Goal: Contribute content: Contribute content

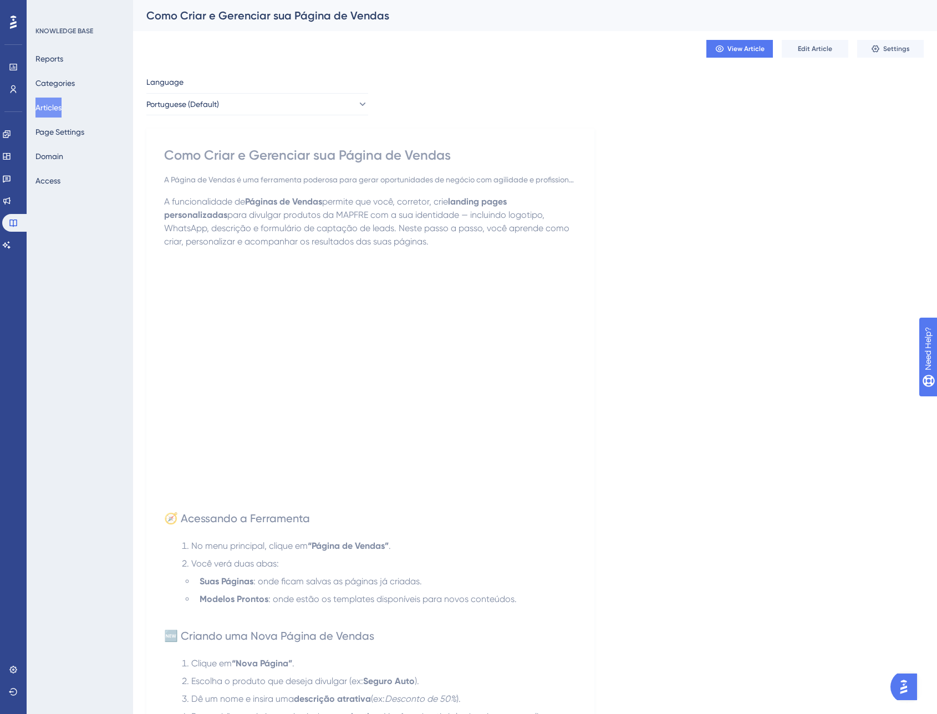
click at [817, 53] on span "Edit Article" at bounding box center [815, 48] width 34 height 9
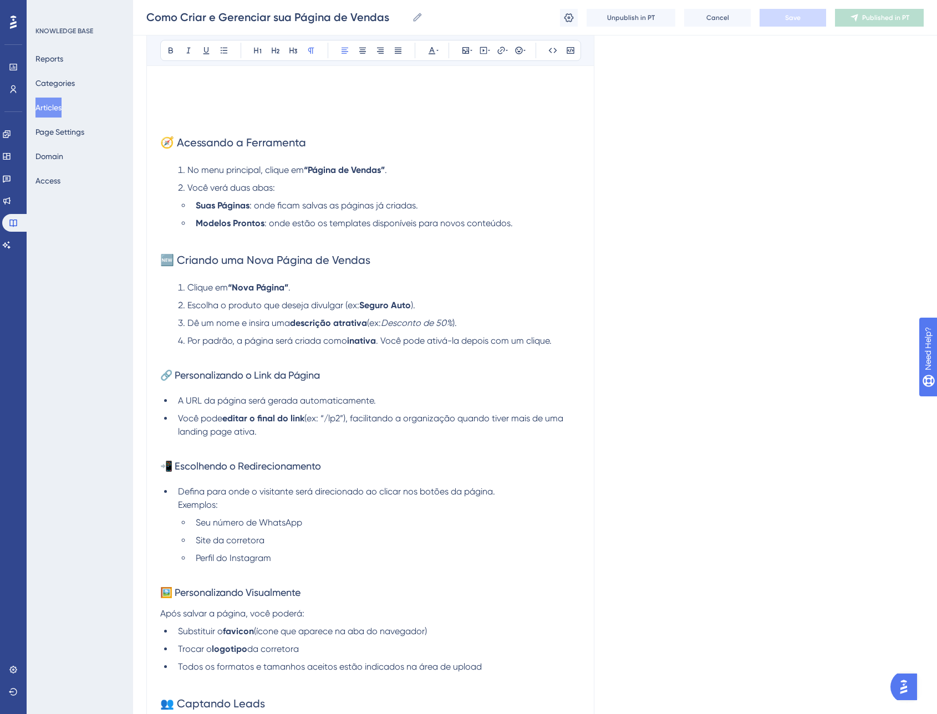
scroll to position [115, 0]
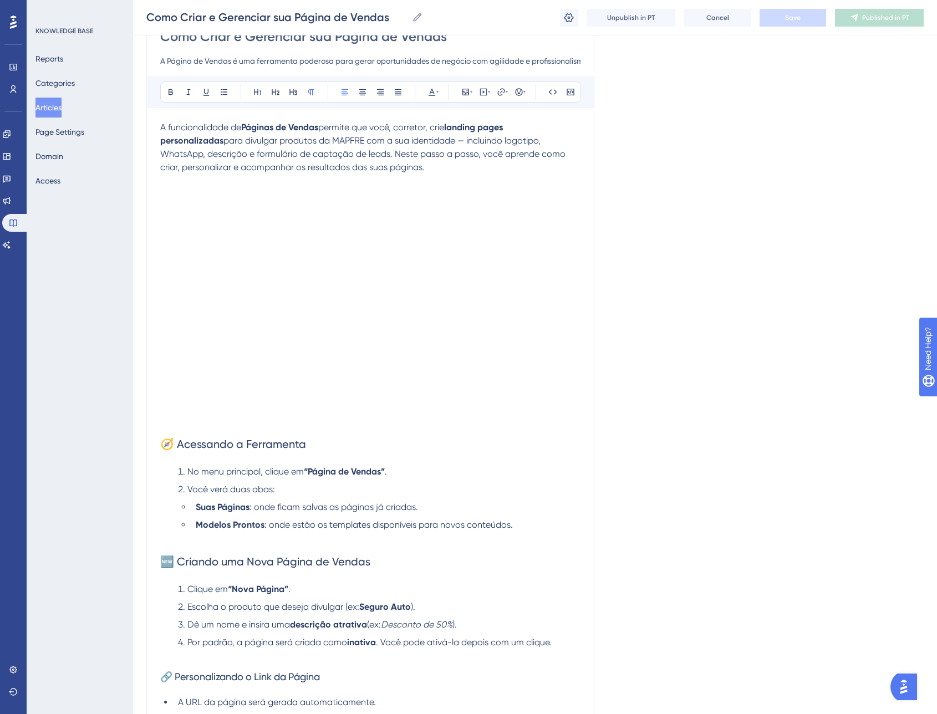
click at [411, 133] on p "A funcionalidade de Páginas de Vendas permite que você, corretor, crie landing …" at bounding box center [370, 147] width 420 height 53
click at [358, 168] on p "A funcionalidade de Páginas de Vendas permite que você, corretor, crie landing …" at bounding box center [370, 147] width 420 height 53
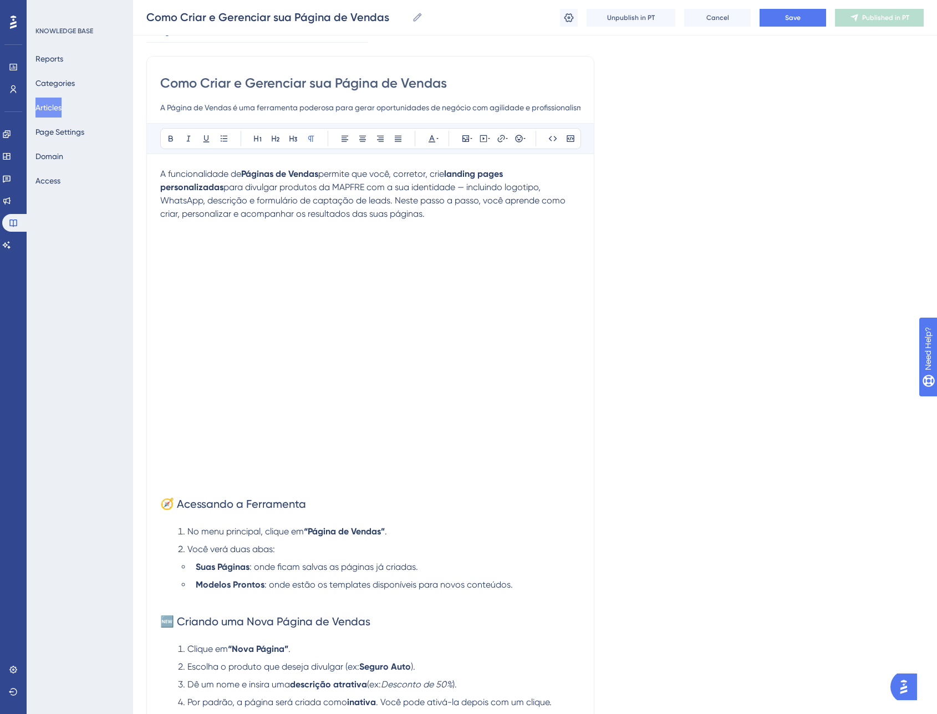
scroll to position [70, 0]
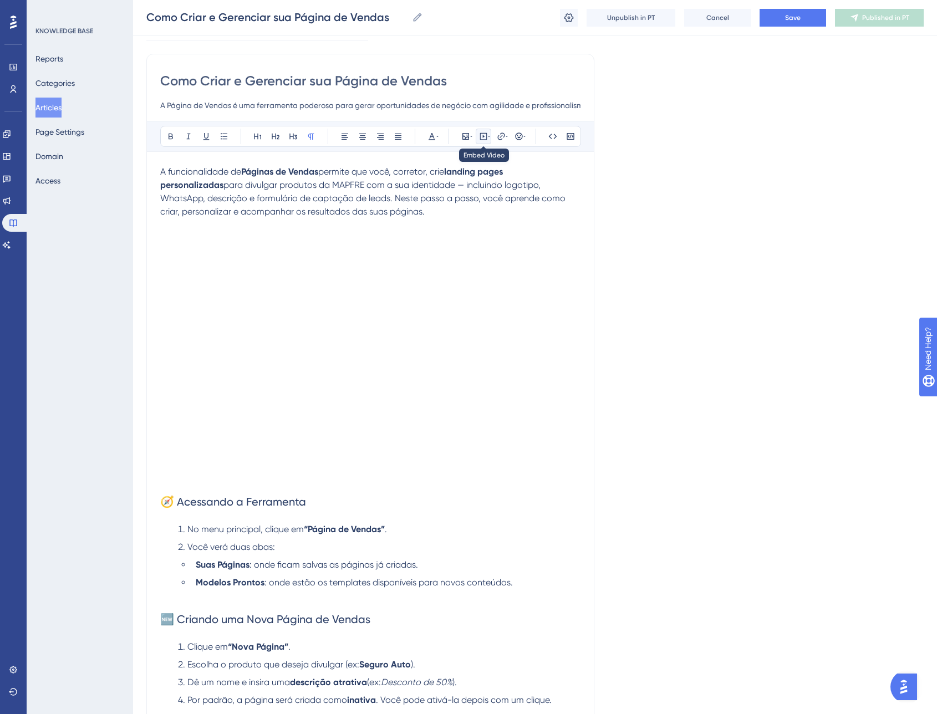
click at [486, 135] on icon at bounding box center [483, 136] width 7 height 7
click at [457, 191] on textarea at bounding box center [483, 205] width 169 height 50
paste textarea "<iframe width="560" height="315" src="[URL][DOMAIN_NAME]" title="YouTube video …"
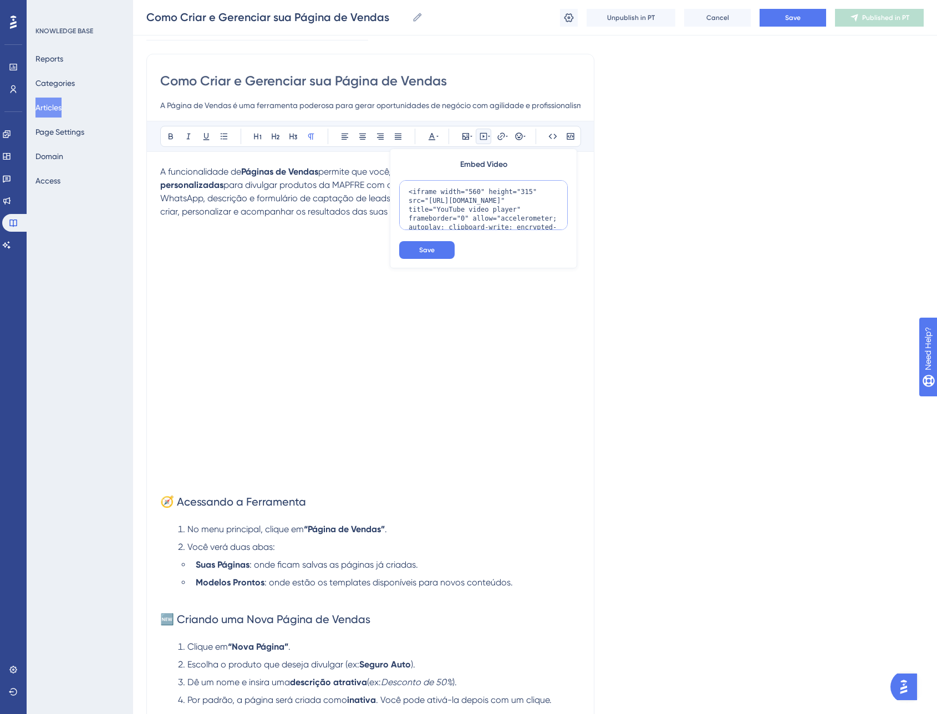
scroll to position [46, 0]
type textarea "<iframe width="560" height="315" src="[URL][DOMAIN_NAME]" title="YouTube video …"
click at [423, 251] on span "Save" at bounding box center [427, 250] width 16 height 9
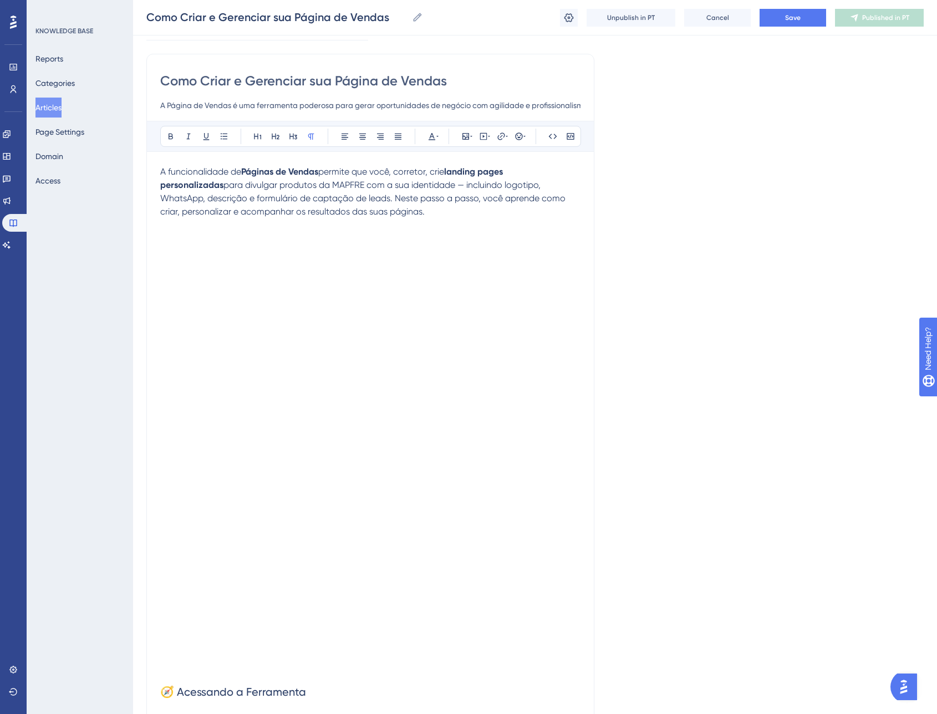
drag, startPoint x: 575, startPoint y: 459, endPoint x: 550, endPoint y: 482, distance: 34.9
click at [574, 459] on div at bounding box center [370, 548] width 420 height 227
click at [255, 667] on p at bounding box center [370, 668] width 420 height 13
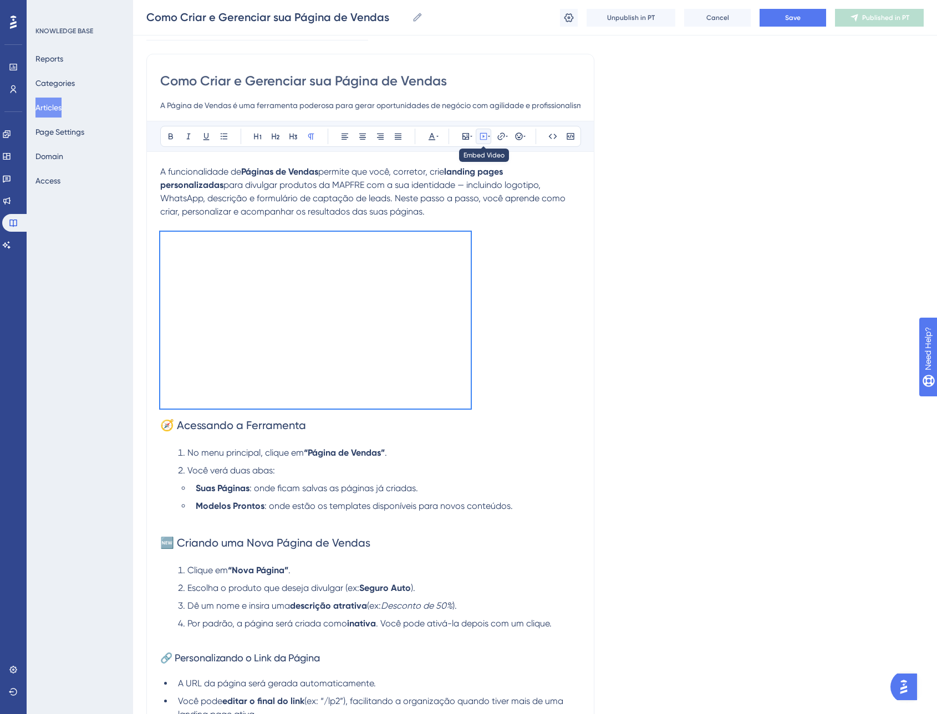
click at [483, 136] on icon at bounding box center [484, 136] width 2 height 3
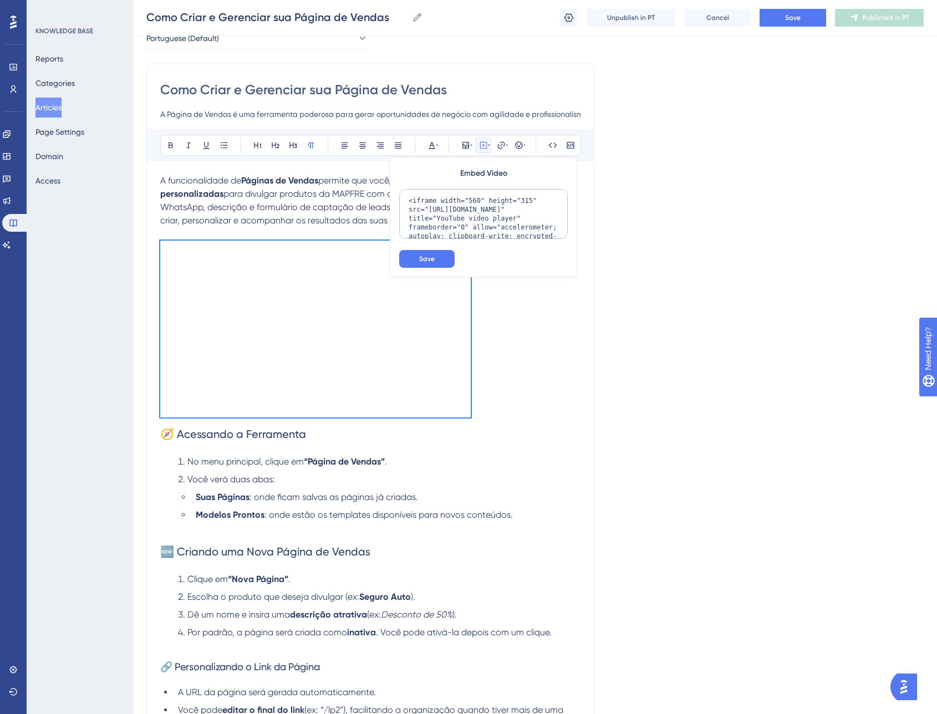
scroll to position [59, 0]
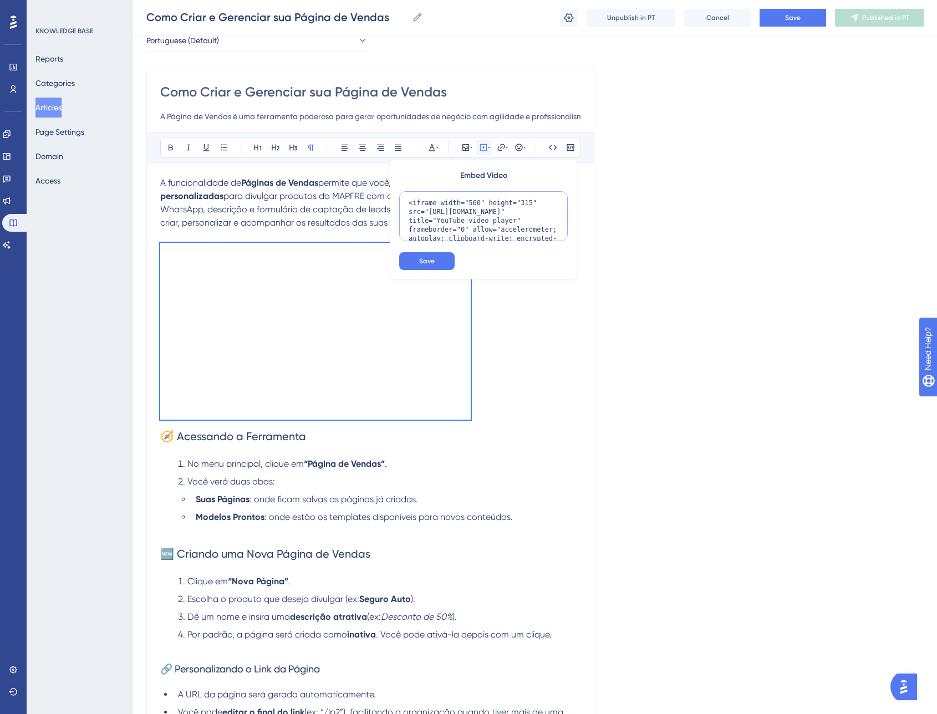
click at [472, 202] on textarea "<iframe width="560" height="315" src="[URL][DOMAIN_NAME]" title="YouTube video …" at bounding box center [483, 216] width 169 height 50
drag, startPoint x: 468, startPoint y: 202, endPoint x: 480, endPoint y: 200, distance: 11.9
click at [480, 200] on textarea "<iframe width="560" height="315" src="[URL][DOMAIN_NAME]" title="YouTube video …" at bounding box center [483, 216] width 169 height 50
type textarea "<iframe width="100%" height="315" src="[URL][DOMAIN_NAME]" title="YouTube video…"
click at [433, 260] on span "Save" at bounding box center [427, 261] width 16 height 9
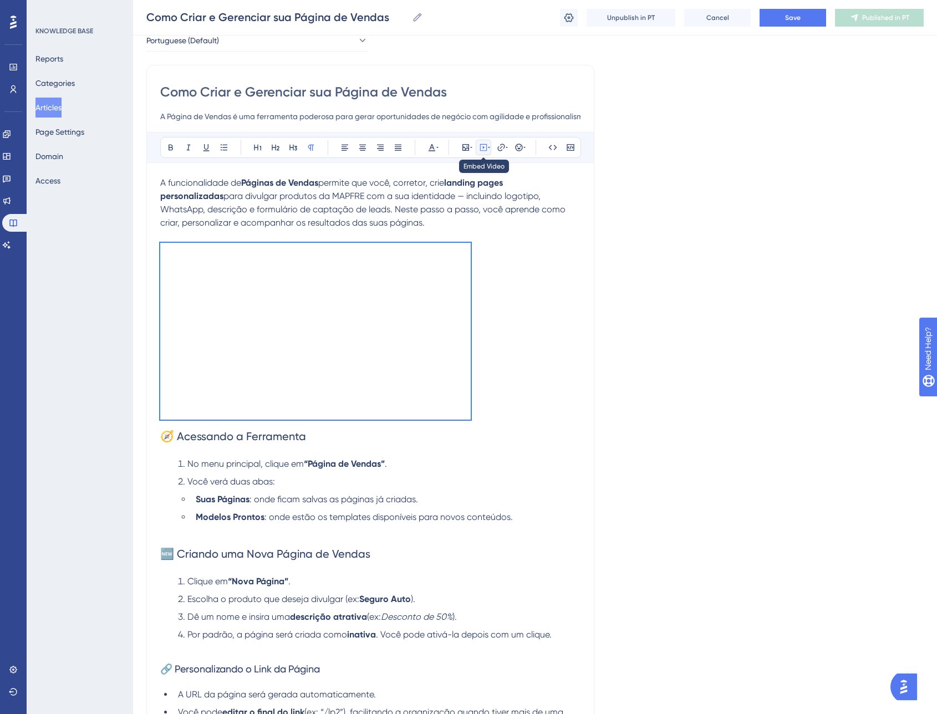
click at [483, 151] on icon at bounding box center [483, 147] width 9 height 9
click at [485, 150] on icon at bounding box center [483, 147] width 7 height 7
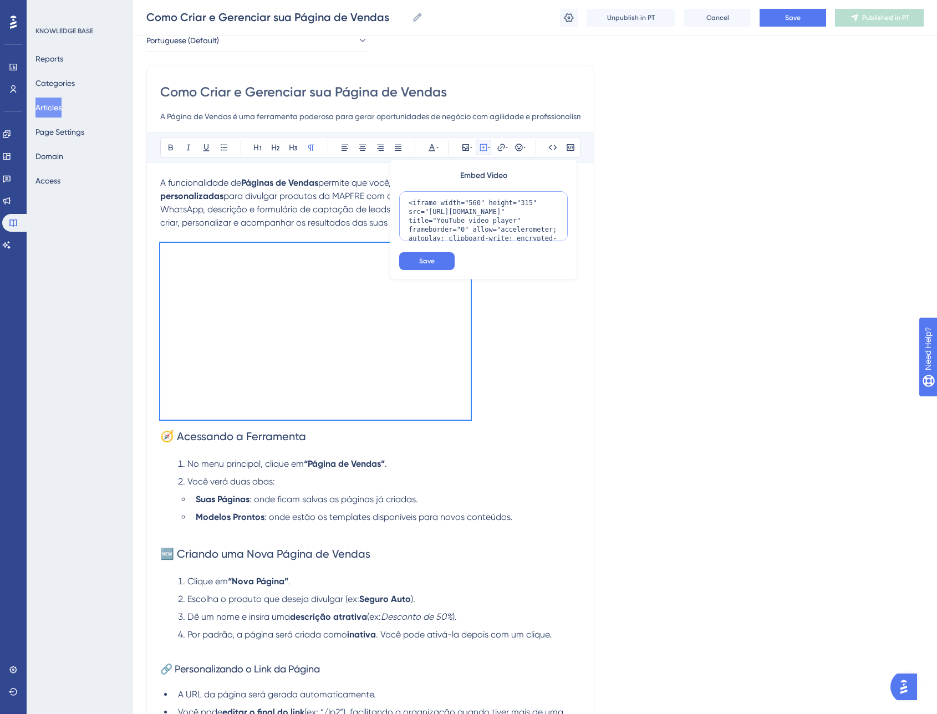
click at [527, 204] on textarea "<iframe width="560" height="315" src="[URL][DOMAIN_NAME]" title="YouTube video …" at bounding box center [483, 216] width 169 height 50
click at [480, 203] on textarea "<iframe width="560" height="315" src="[URL][DOMAIN_NAME]" title="YouTube video …" at bounding box center [483, 216] width 169 height 50
click at [470, 200] on textarea "<iframe width="560" height="315" src="[URL][DOMAIN_NAME]" title="YouTube video …" at bounding box center [483, 216] width 169 height 50
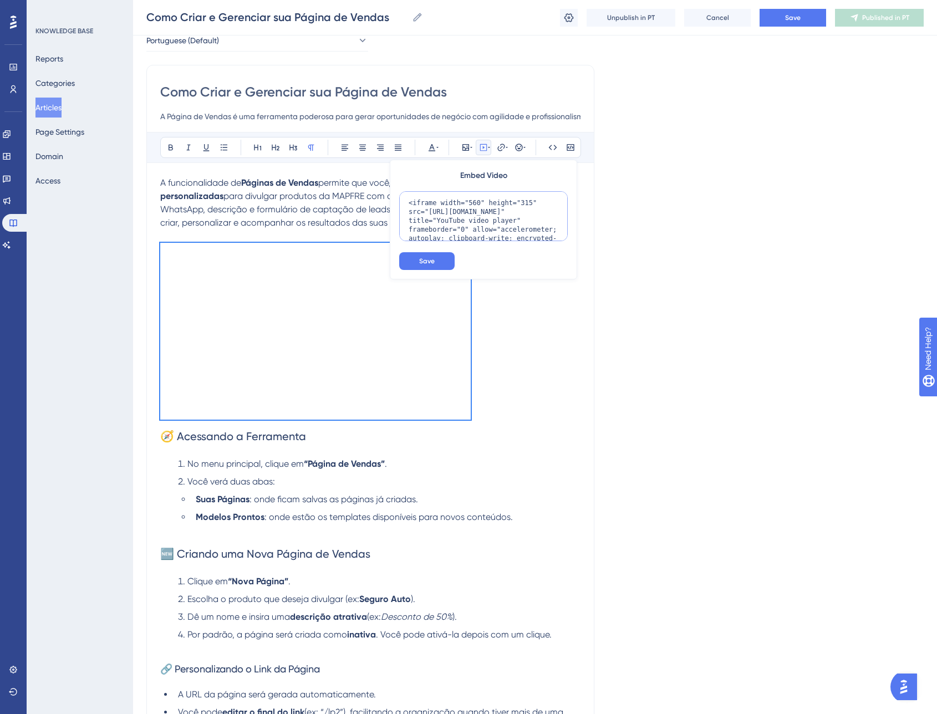
click at [470, 200] on textarea "<iframe width="560" height="315" src="[URL][DOMAIN_NAME]" title="YouTube video …" at bounding box center [483, 216] width 169 height 50
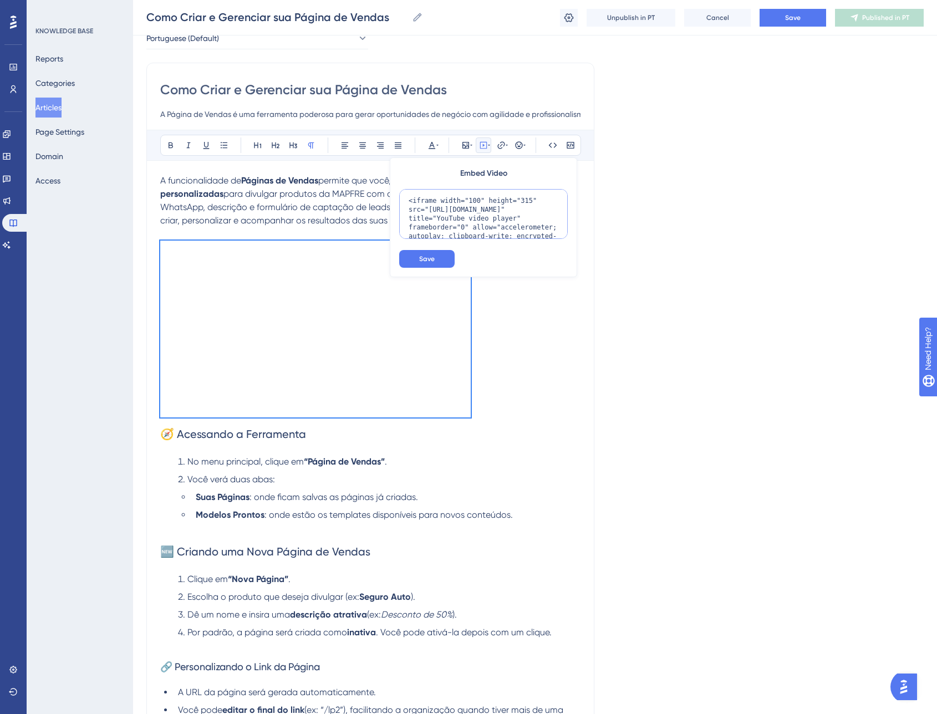
scroll to position [63, 0]
click at [532, 200] on textarea "<iframe width="100%" height="315" src="[URL][DOMAIN_NAME]" title="YouTube video…" at bounding box center [483, 213] width 169 height 50
type textarea "<iframe width="100%" height="100%" src="[URL][DOMAIN_NAME]" title="YouTube vide…"
click at [436, 257] on button "Save" at bounding box center [426, 258] width 55 height 18
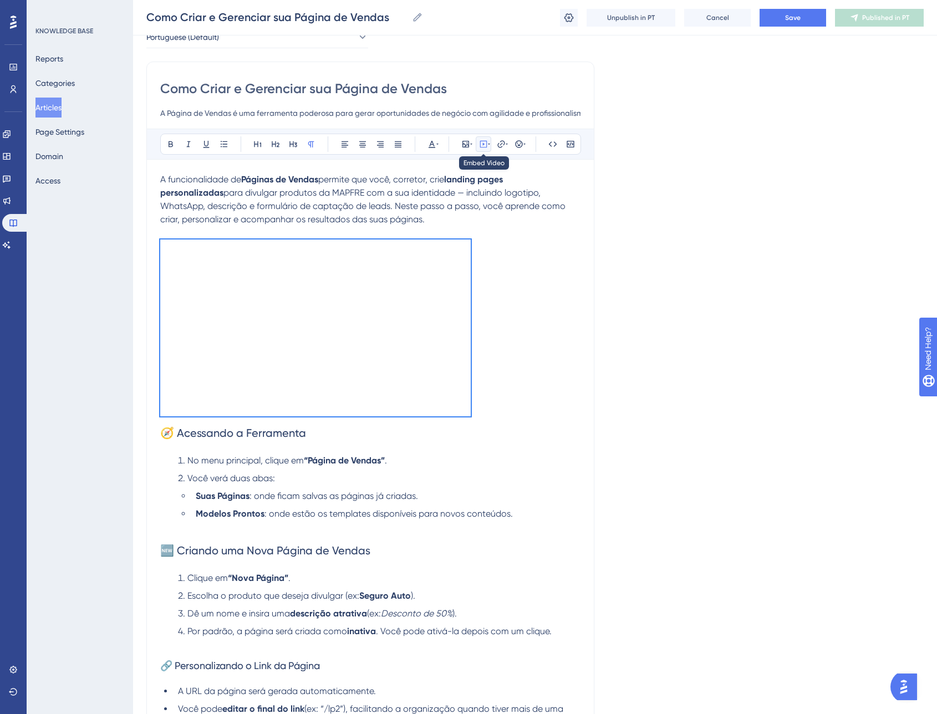
click at [484, 144] on icon at bounding box center [484, 144] width 2 height 3
click at [485, 145] on icon at bounding box center [483, 144] width 9 height 9
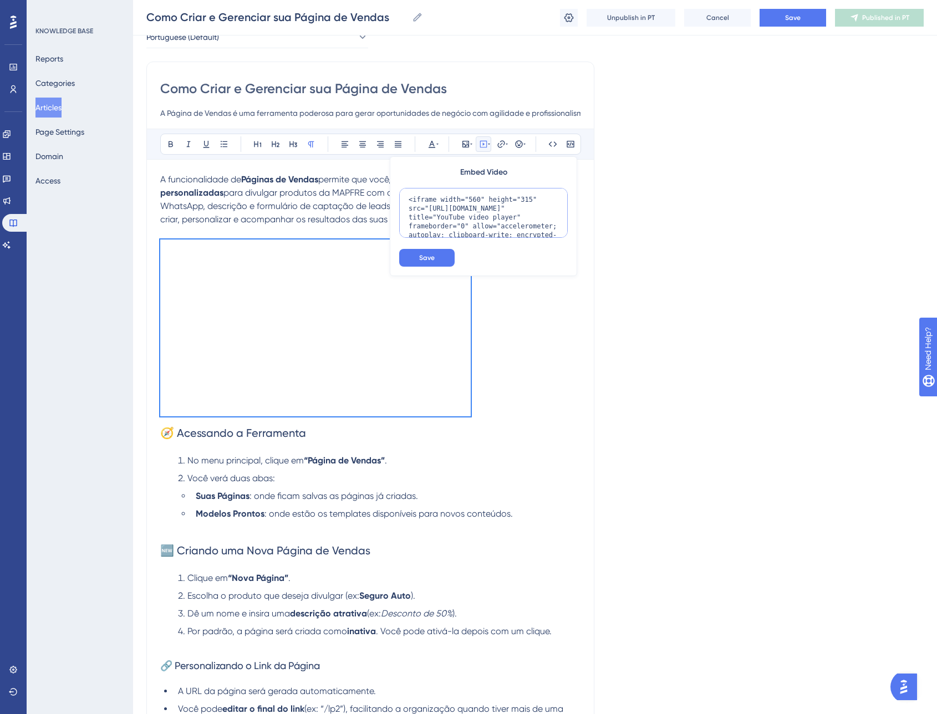
click at [474, 200] on textarea "<iframe width="560" height="315" src="[URL][DOMAIN_NAME]" title="YouTube video …" at bounding box center [483, 213] width 169 height 50
type textarea "<iframe width="720" height="315" src="[URL][DOMAIN_NAME]" title="YouTube video …"
click at [433, 256] on span "Save" at bounding box center [427, 257] width 16 height 9
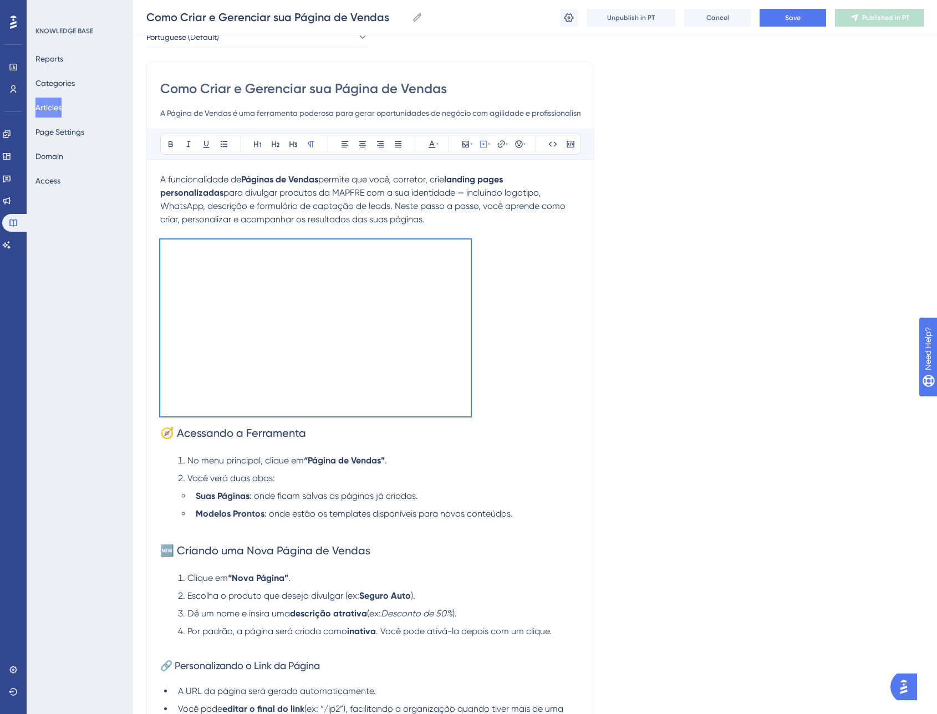
click at [555, 275] on div at bounding box center [370, 328] width 420 height 177
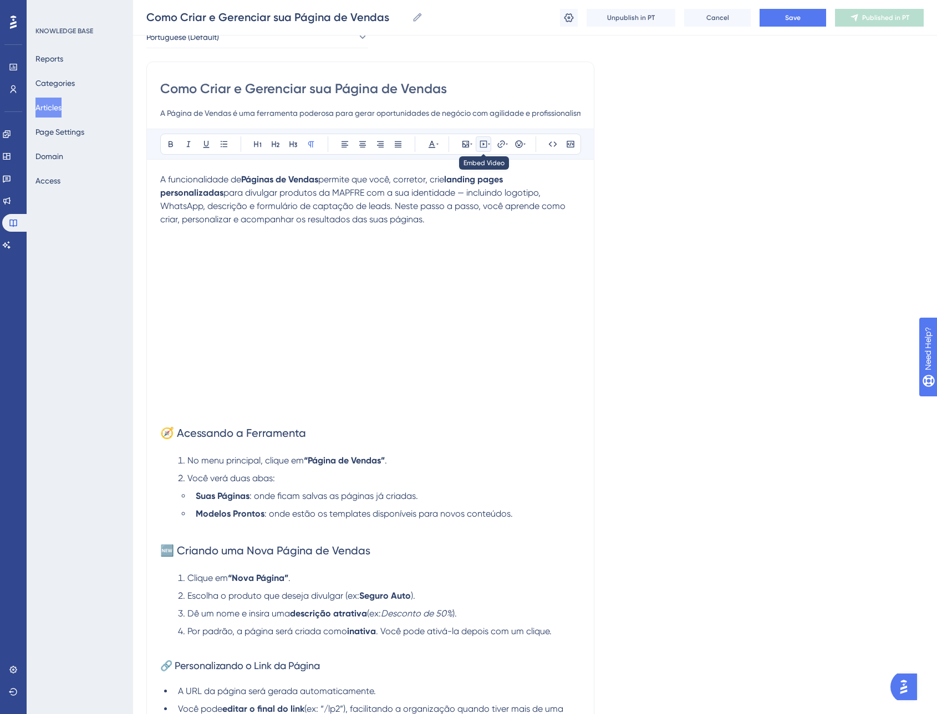
click at [488, 143] on icon at bounding box center [489, 144] width 2 height 9
drag, startPoint x: 488, startPoint y: 143, endPoint x: 490, endPoint y: 255, distance: 111.5
click at [488, 144] on icon at bounding box center [489, 144] width 2 height 9
click at [506, 392] on div at bounding box center [370, 328] width 420 height 177
click at [481, 352] on div at bounding box center [370, 328] width 420 height 177
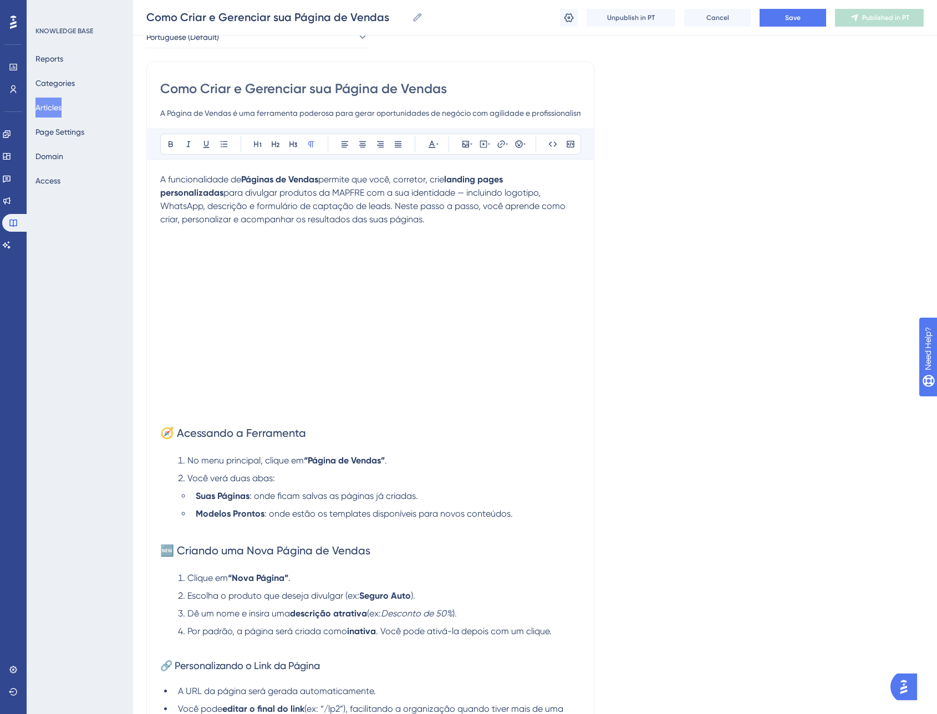
click at [266, 424] on h2 "🧭 Acessando a Ferramenta" at bounding box center [370, 432] width 420 height 33
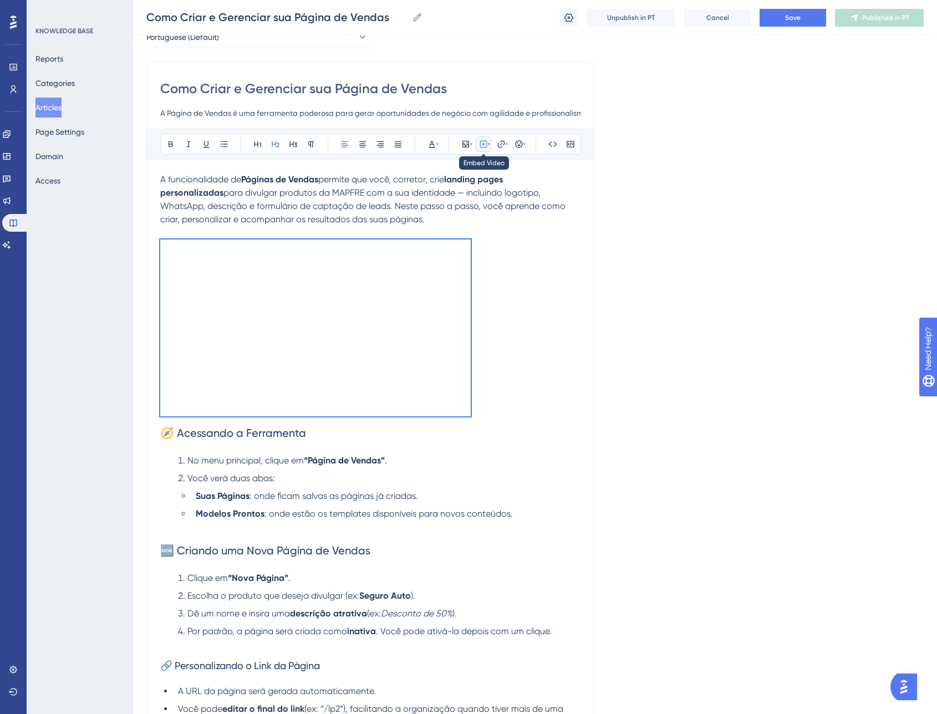
click at [490, 144] on button at bounding box center [484, 144] width 16 height 16
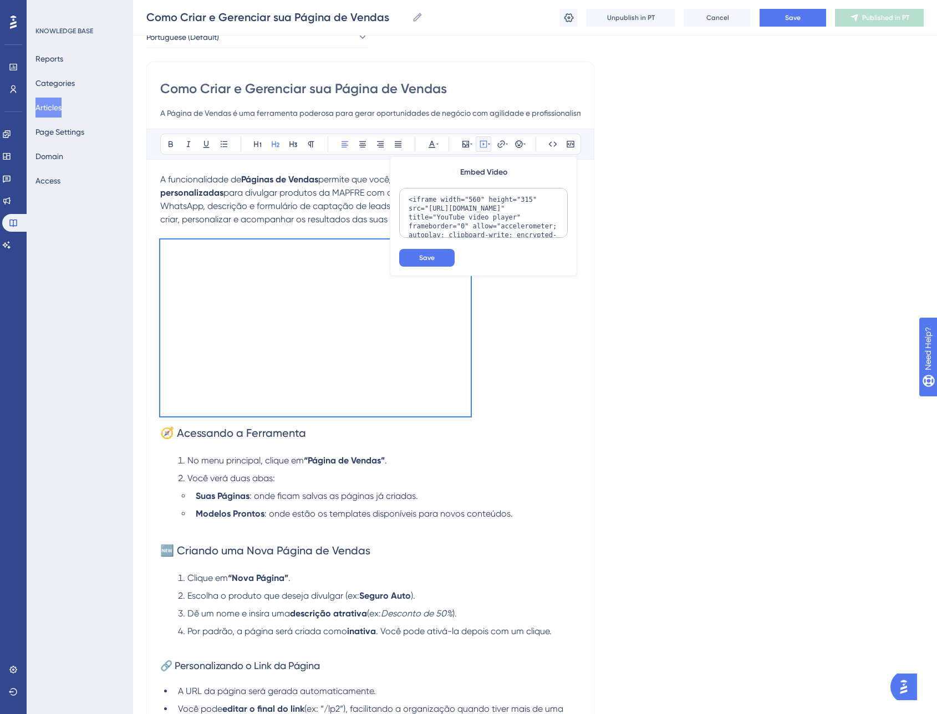
click at [490, 144] on button at bounding box center [484, 144] width 16 height 16
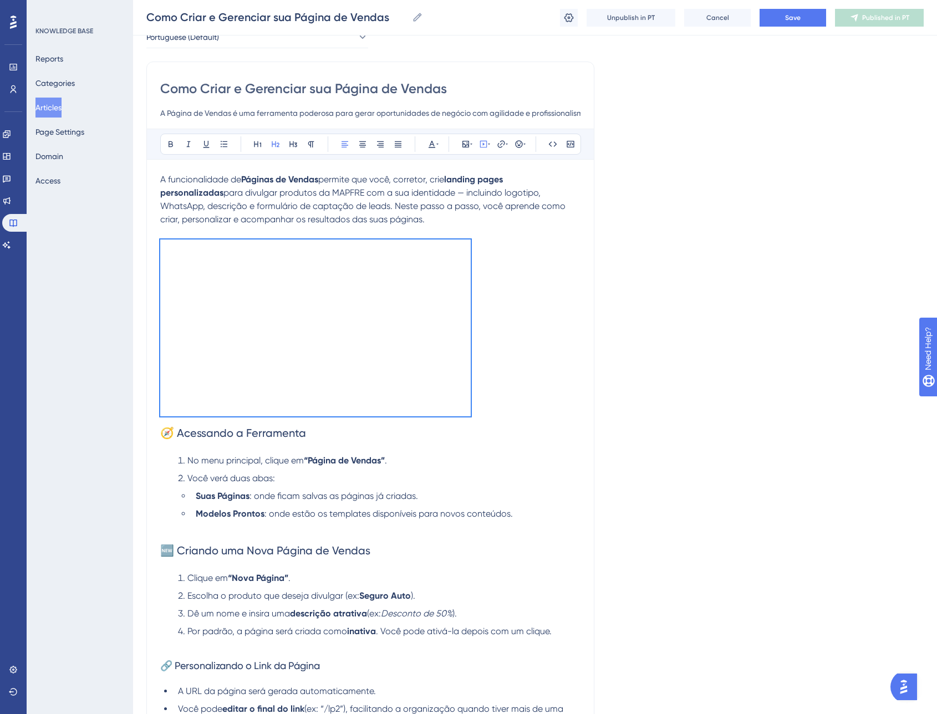
click at [563, 248] on div at bounding box center [370, 328] width 420 height 177
click at [721, 15] on span "Cancel" at bounding box center [718, 17] width 23 height 9
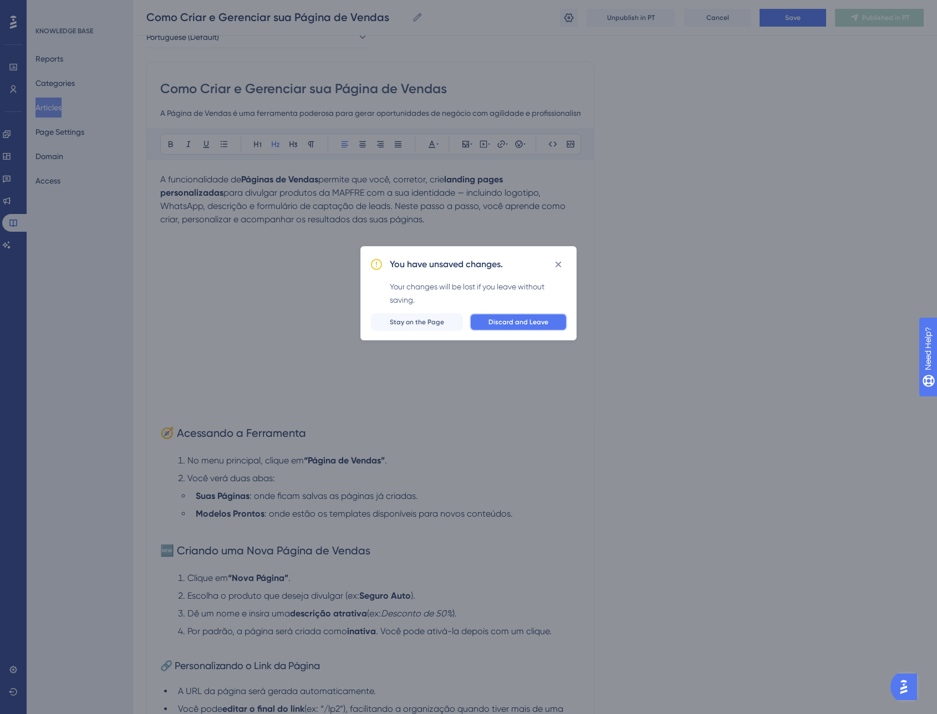
click at [500, 322] on span "Discard and Leave" at bounding box center [519, 322] width 60 height 9
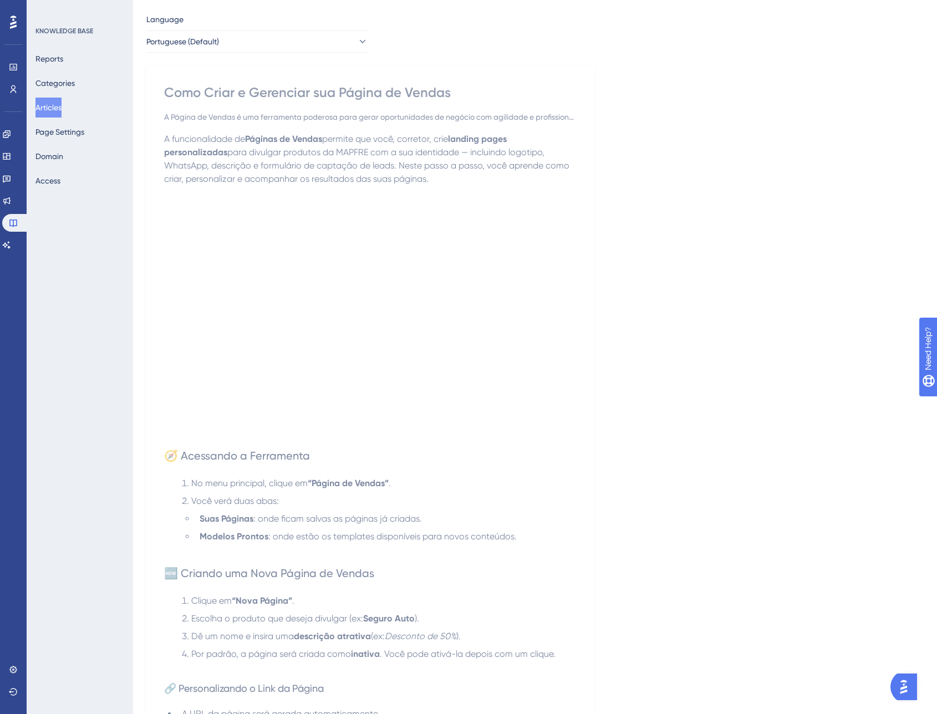
scroll to position [0, 0]
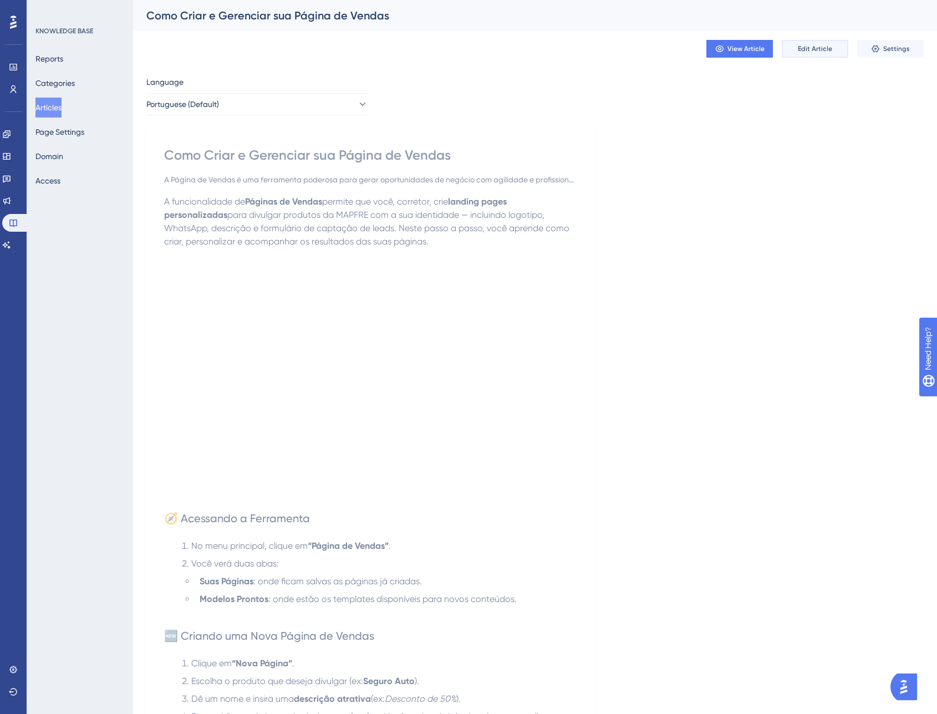
click at [809, 46] on span "Edit Article" at bounding box center [815, 48] width 34 height 9
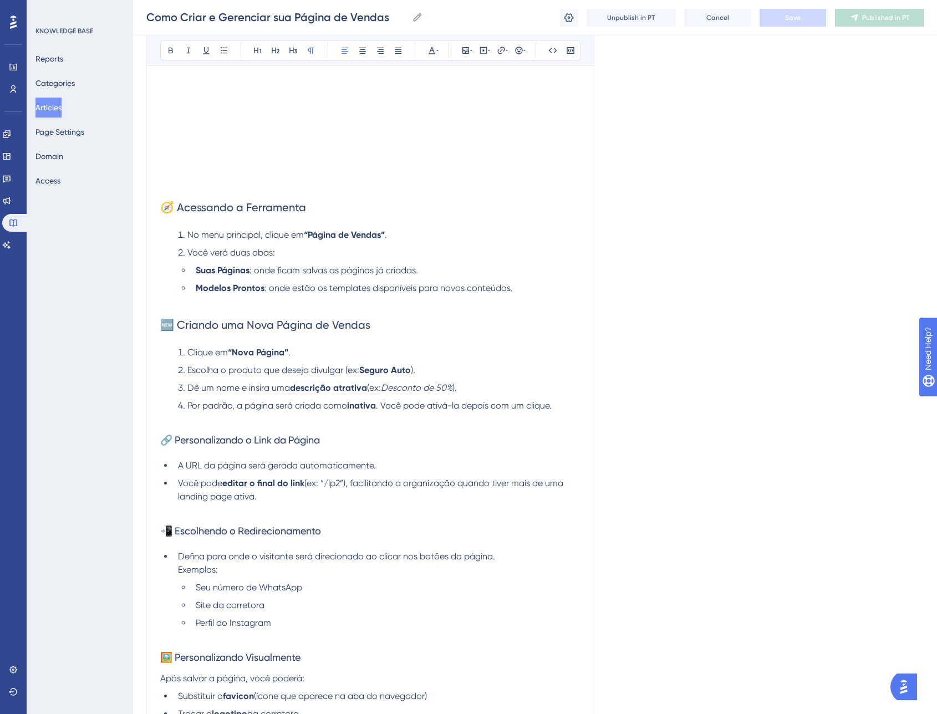
scroll to position [328, 0]
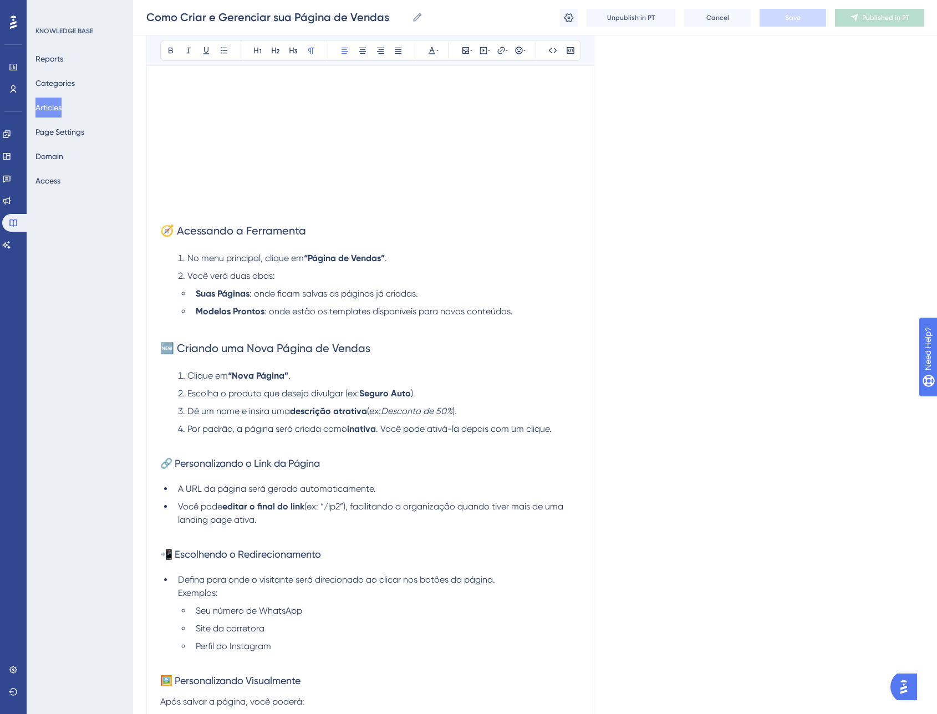
click at [416, 216] on h2 "🧭 Acessando a Ferramenta" at bounding box center [370, 230] width 420 height 33
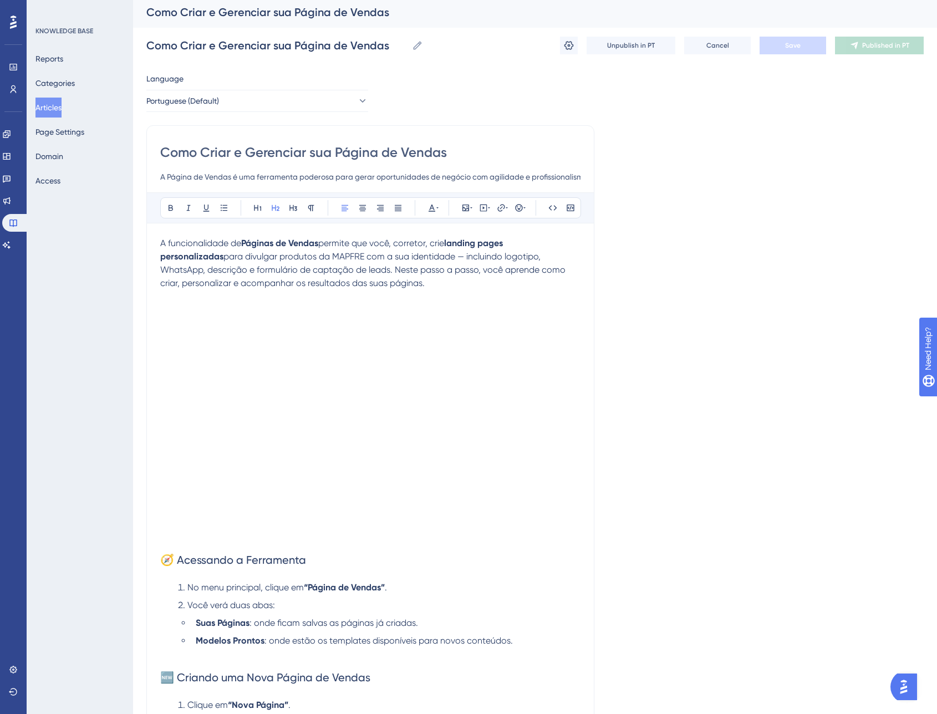
scroll to position [0, 0]
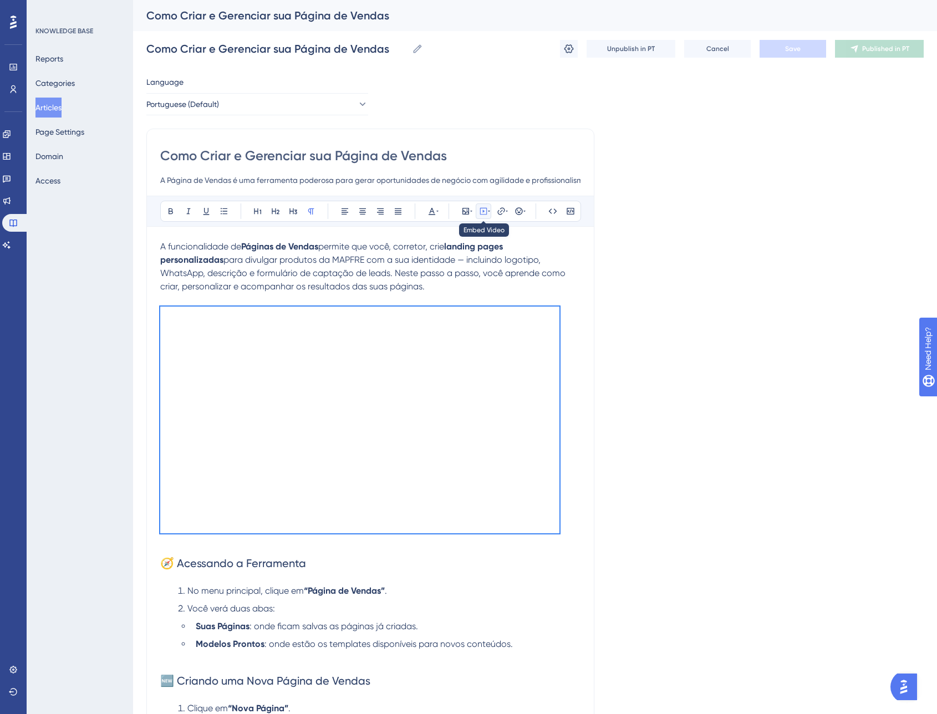
click at [485, 209] on icon at bounding box center [483, 211] width 9 height 9
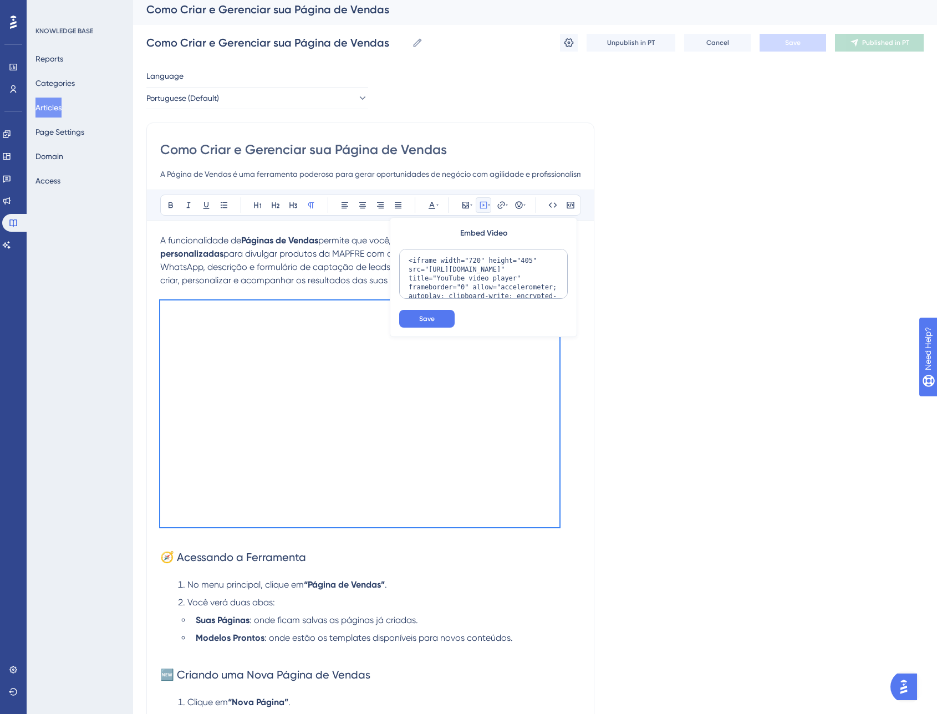
scroll to position [3, 0]
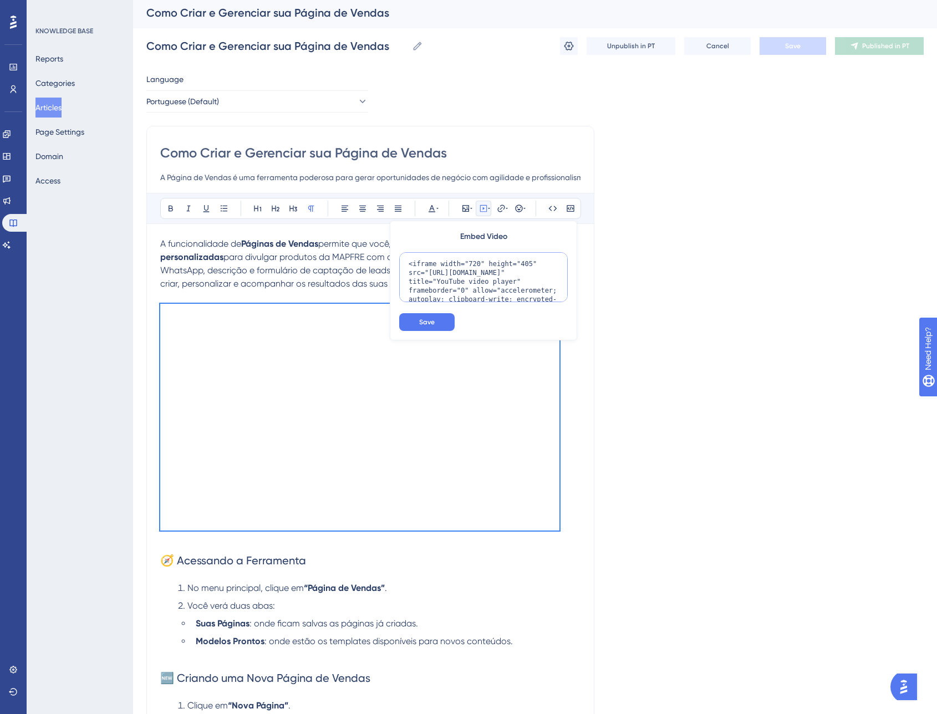
click at [482, 271] on textarea "<iframe width="720" height="405" src="[URL][DOMAIN_NAME]" title="YouTube video …" at bounding box center [483, 277] width 169 height 50
paste textarea "560" height="315" src="[URL][DOMAIN_NAME]" title="YouTube video player" framebo…"
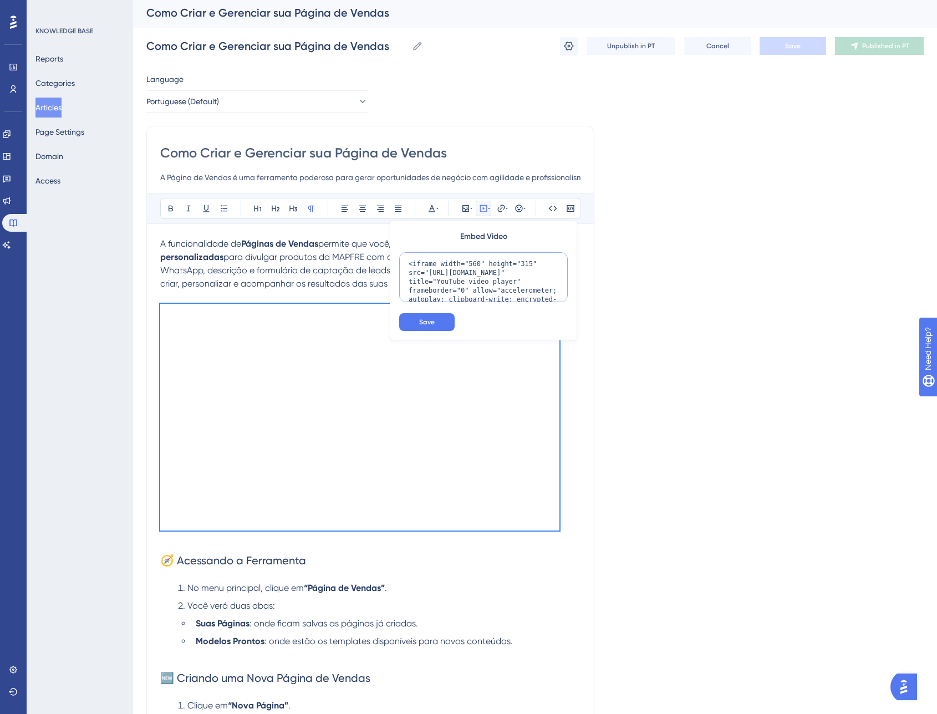
click at [474, 263] on textarea "<iframe width="560" height="315" src="[URL][DOMAIN_NAME]" title="YouTube video …" at bounding box center [483, 277] width 169 height 50
click at [524, 262] on textarea "<iframe width="720" height="315" src="[URL][DOMAIN_NAME]" title="YouTube video …" at bounding box center [483, 277] width 169 height 50
type textarea "<iframe width="720" height="405" src="[URL][DOMAIN_NAME]" title="YouTube video …"
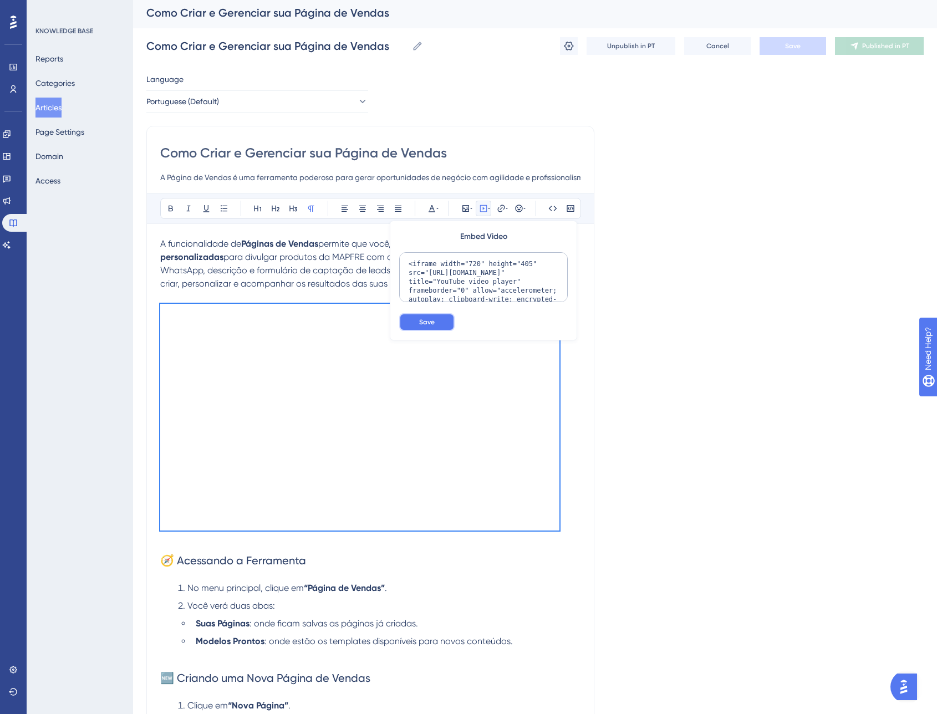
click at [443, 321] on button "Save" at bounding box center [426, 322] width 55 height 18
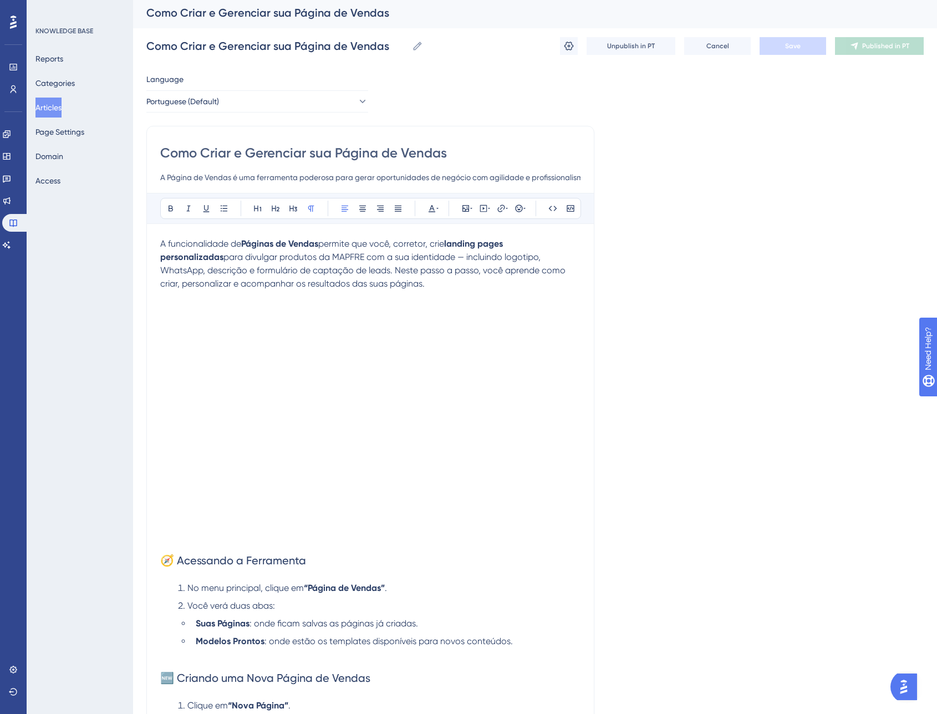
click at [461, 285] on p "A funcionalidade de Páginas de Vendas permite que você, corretor, crie landing …" at bounding box center [370, 263] width 420 height 53
click at [490, 209] on icon at bounding box center [489, 208] width 2 height 9
drag, startPoint x: 613, startPoint y: 301, endPoint x: 548, endPoint y: 397, distance: 115.8
click at [332, 538] on p at bounding box center [370, 537] width 420 height 13
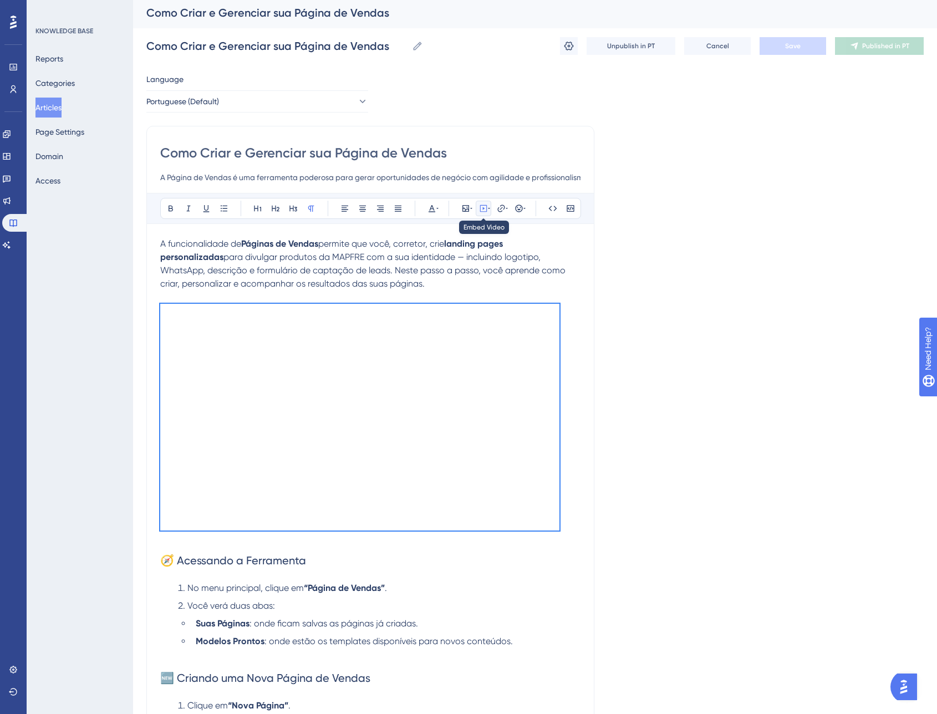
click at [487, 209] on icon at bounding box center [483, 208] width 9 height 9
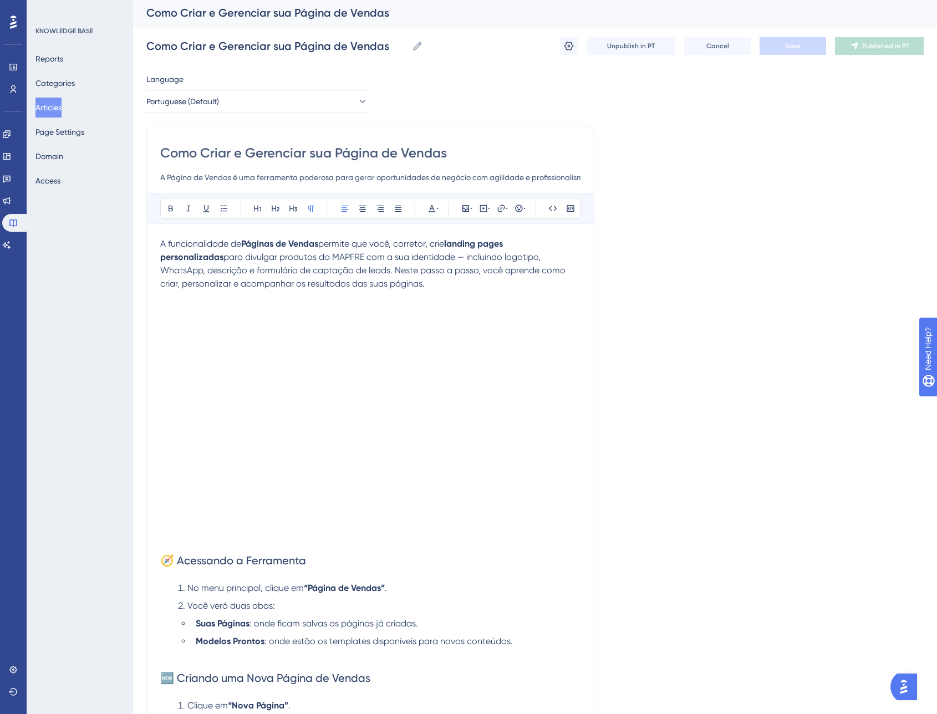
click at [492, 287] on p "A funcionalidade de Páginas de Vendas permite que você, corretor, crie landing …" at bounding box center [370, 263] width 420 height 53
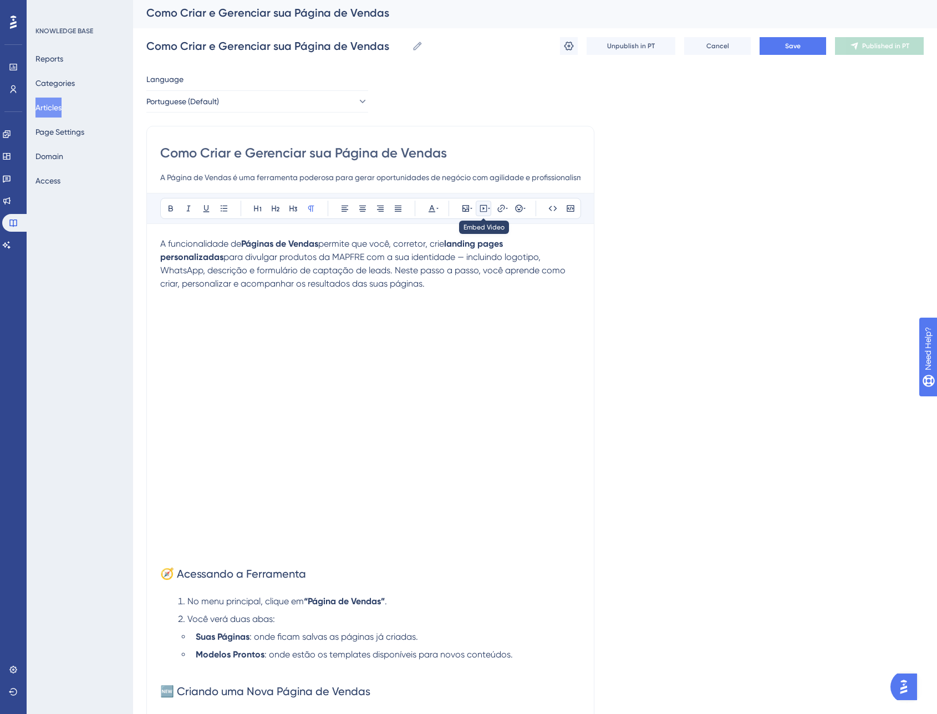
click at [483, 211] on icon at bounding box center [483, 208] width 7 height 7
click at [472, 282] on textarea at bounding box center [483, 277] width 169 height 50
paste textarea "<iframe width="560" height="315" src="[URL][DOMAIN_NAME]" title="YouTube video …"
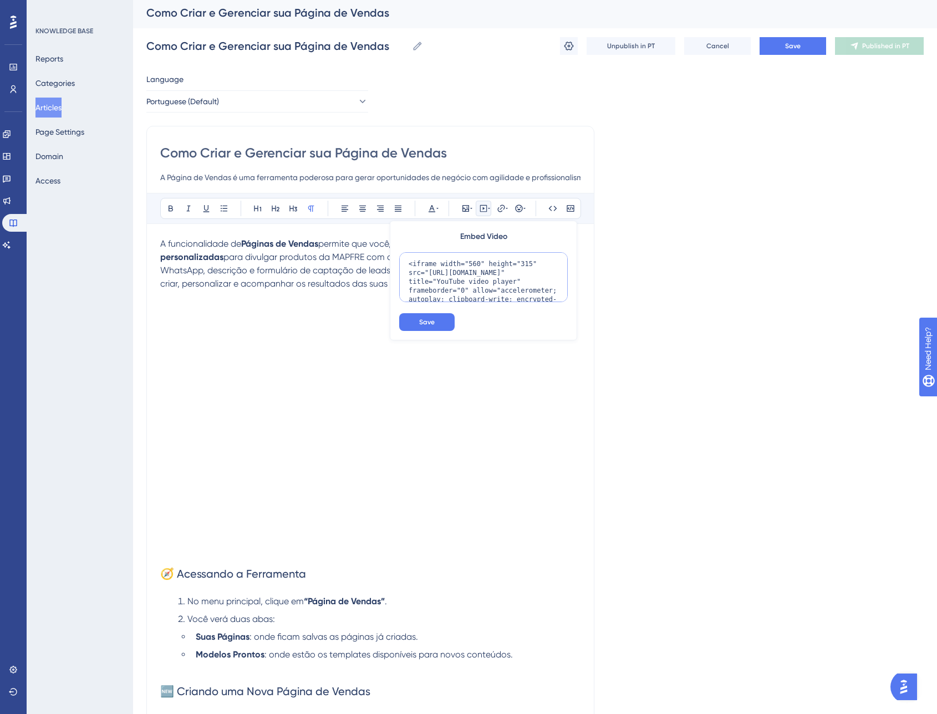
click at [475, 263] on textarea "<iframe width="560" height="315" src="[URL][DOMAIN_NAME]" title="YouTube video …" at bounding box center [483, 277] width 169 height 50
click at [524, 263] on textarea "<iframe width="720" height="315" src="[URL][DOMAIN_NAME]" title="YouTube video …" at bounding box center [483, 277] width 169 height 50
type textarea "<iframe width="720" height="405" src="[URL][DOMAIN_NAME]" title="YouTube video …"
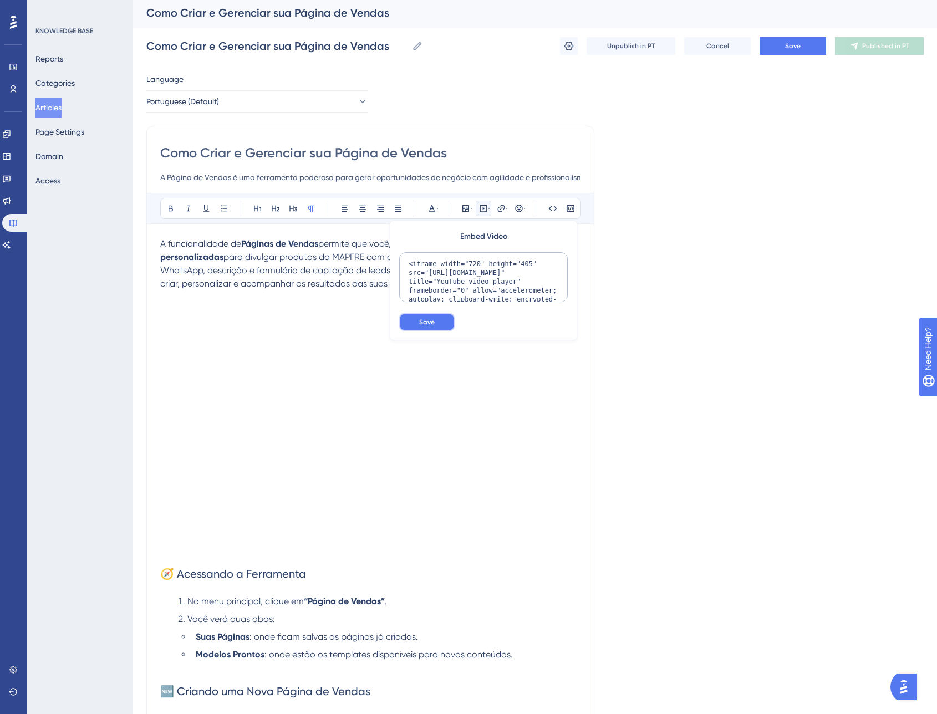
click at [443, 317] on button "Save" at bounding box center [426, 322] width 55 height 18
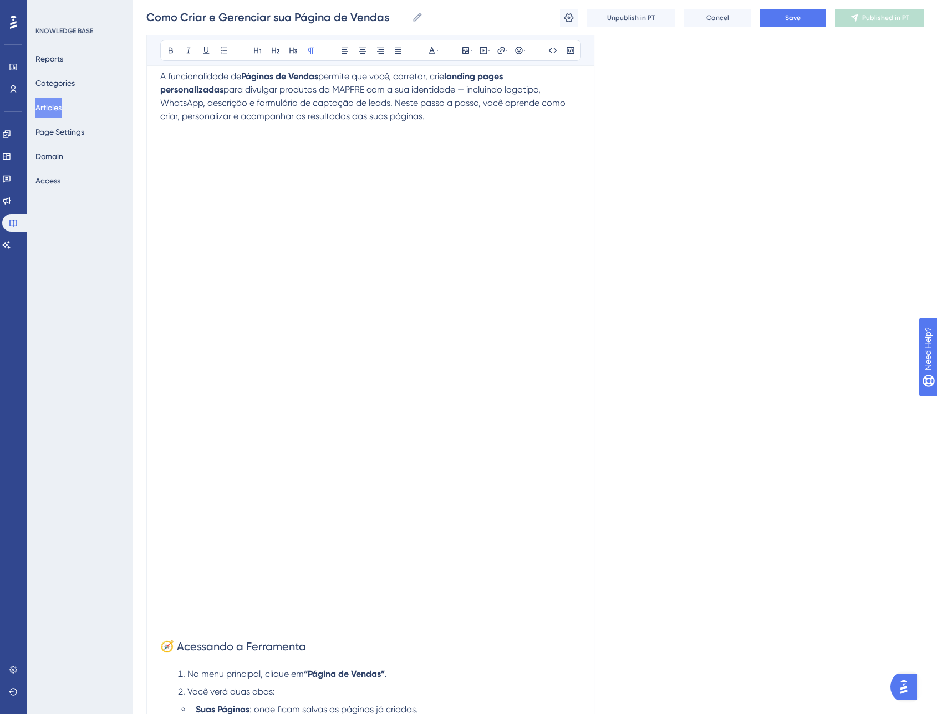
scroll to position [170, 0]
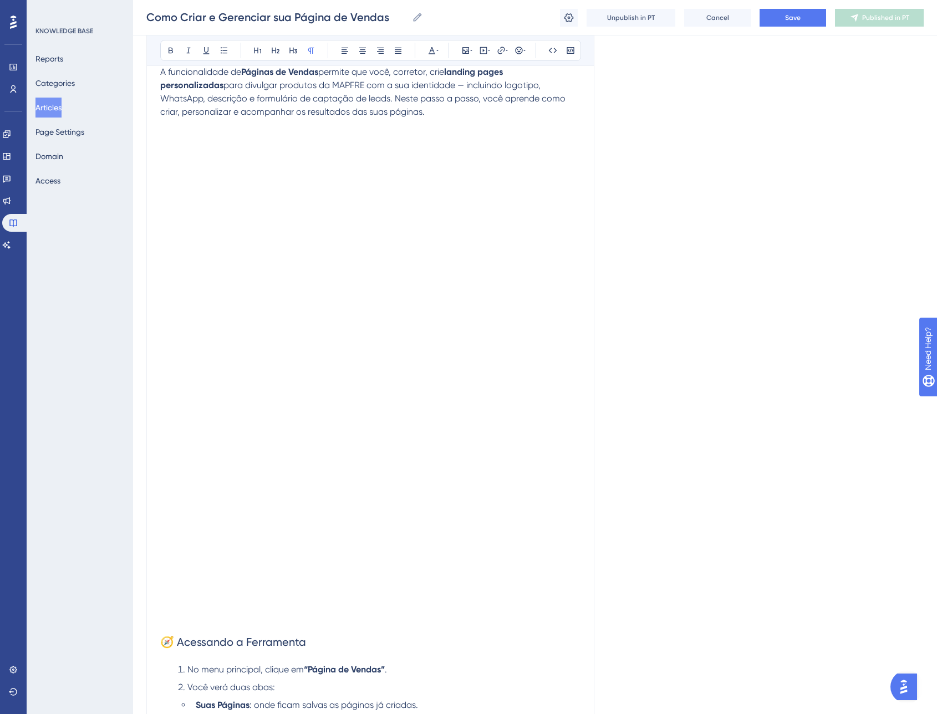
click at [448, 614] on p at bounding box center [370, 618] width 420 height 13
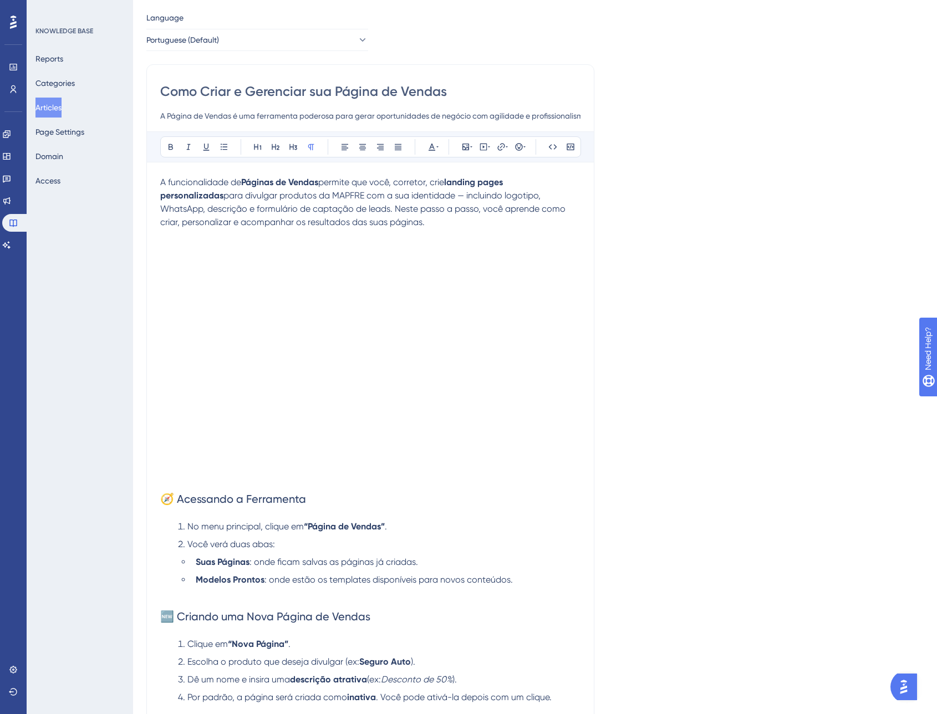
scroll to position [0, 0]
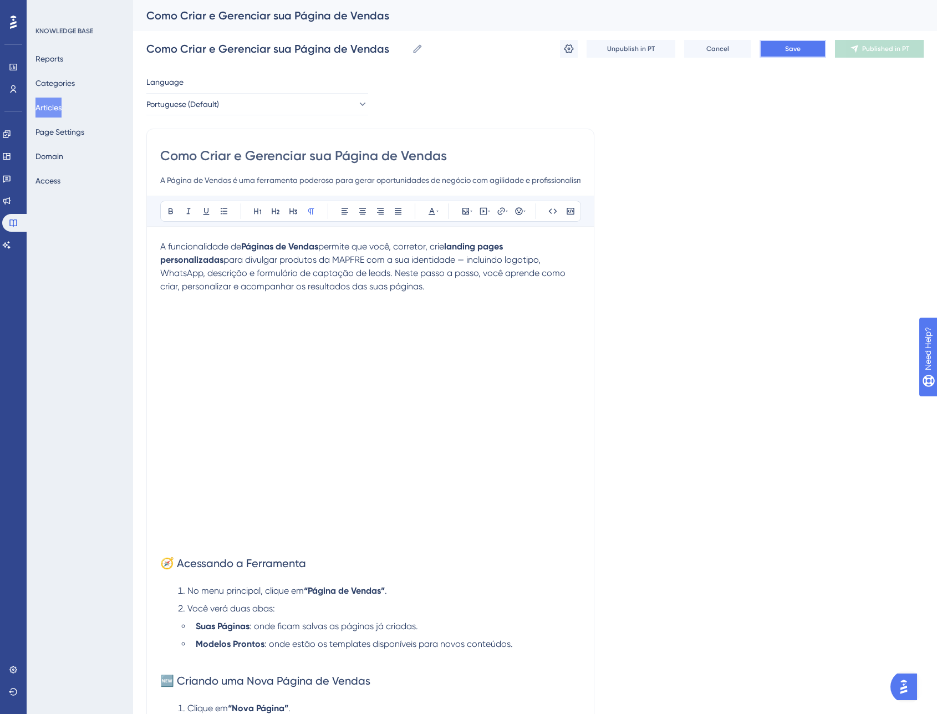
click at [795, 53] on button "Save" at bounding box center [793, 49] width 67 height 18
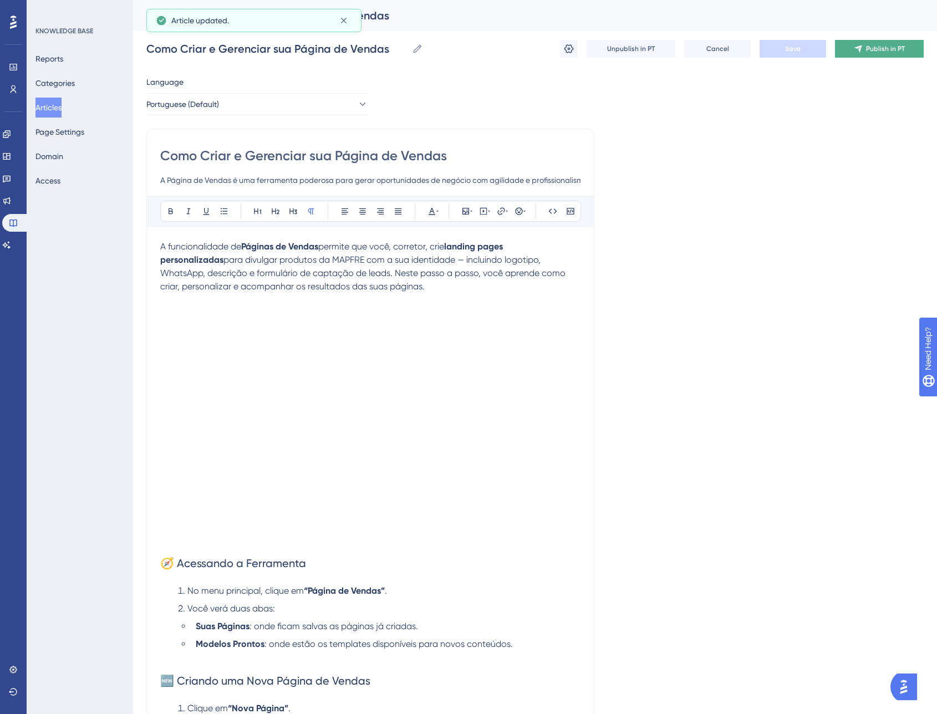
click at [867, 53] on span "Publish in PT" at bounding box center [885, 48] width 39 height 9
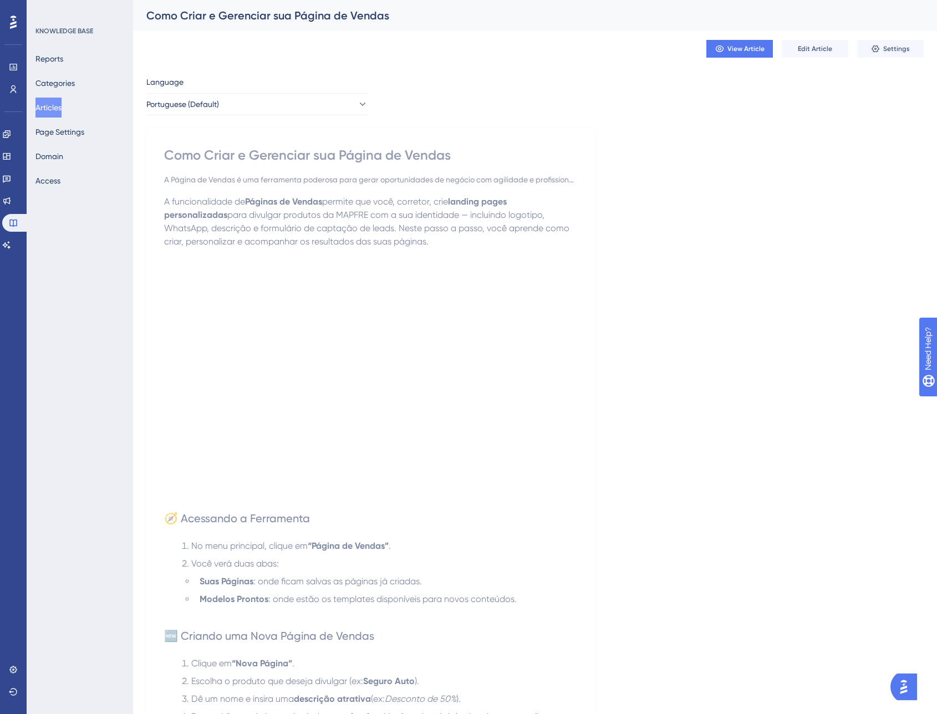
click at [55, 108] on button "Articles" at bounding box center [48, 108] width 26 height 20
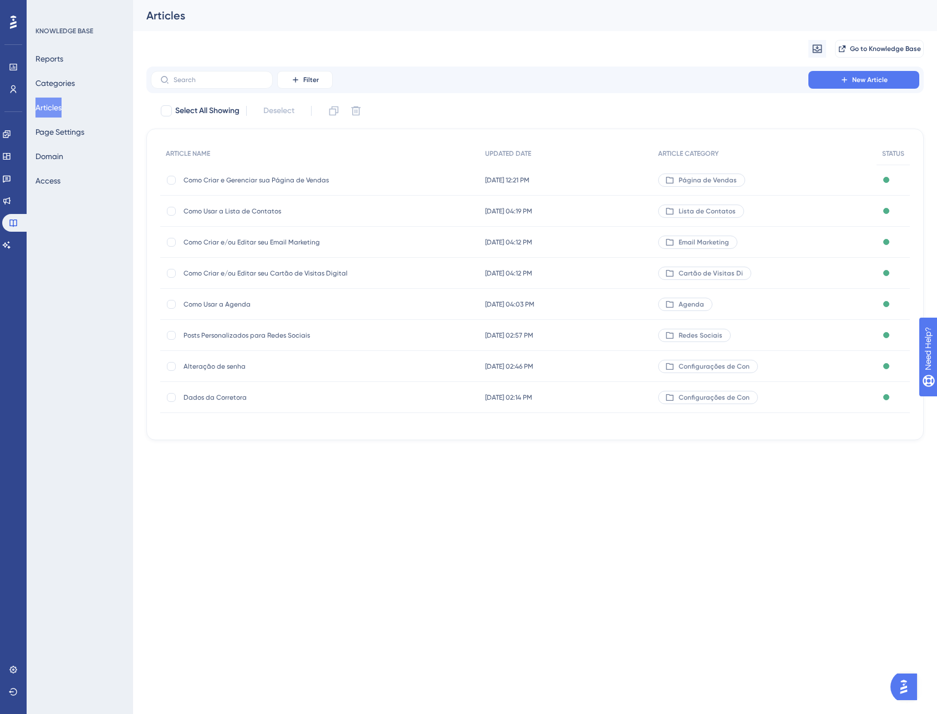
click at [286, 212] on span "Como Usar a Lista de Contatos" at bounding box center [272, 211] width 177 height 9
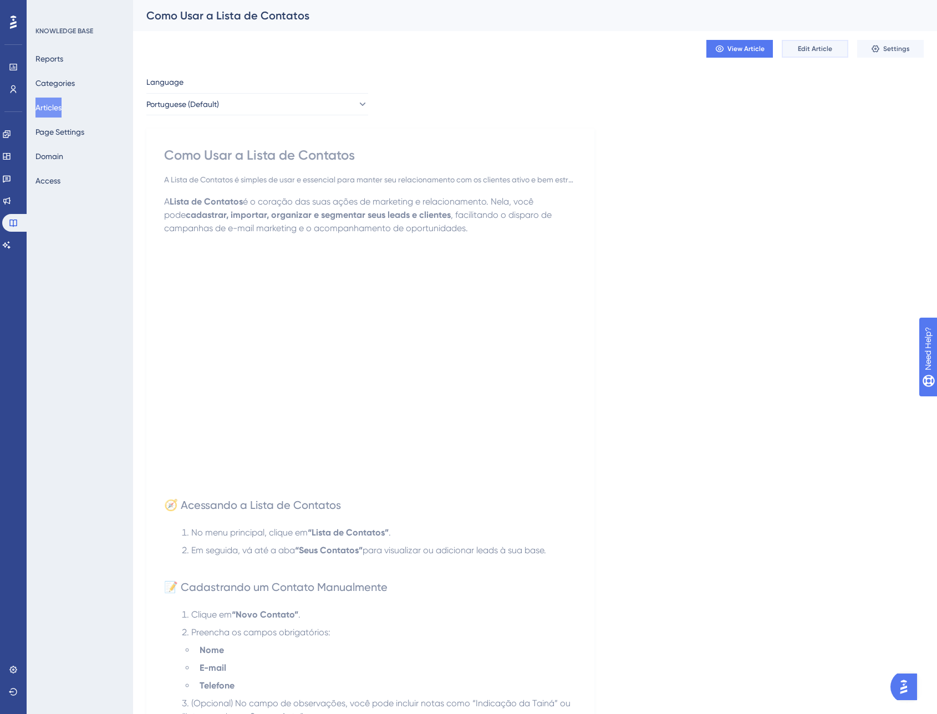
click at [806, 52] on span "Edit Article" at bounding box center [815, 48] width 34 height 9
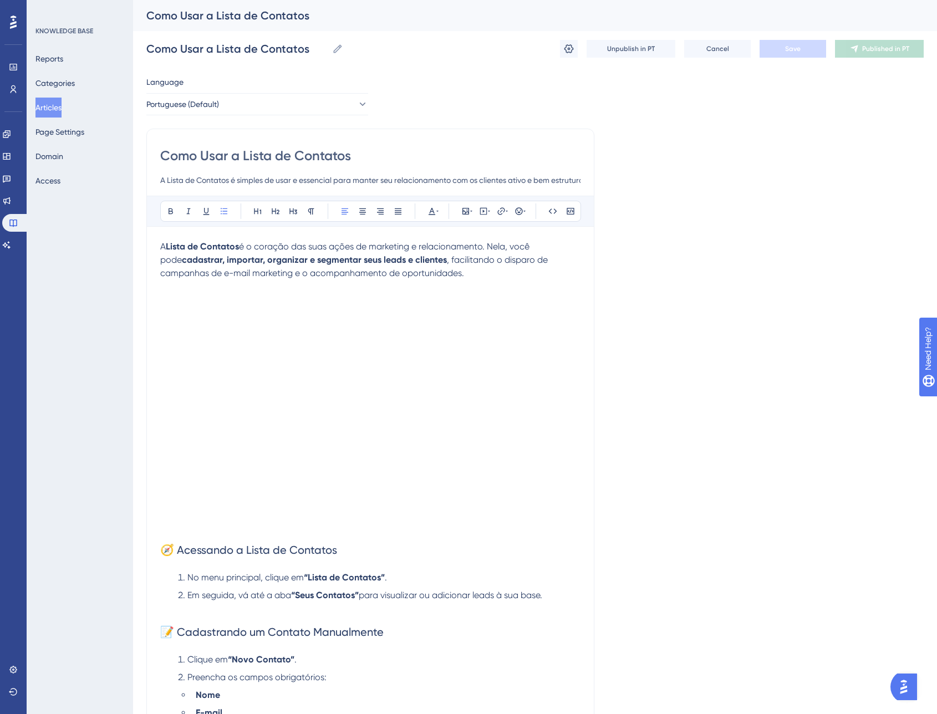
click at [440, 275] on p "A Lista de Contatos é o coração das suas ações de marketing e relacionamento. N…" at bounding box center [370, 260] width 420 height 40
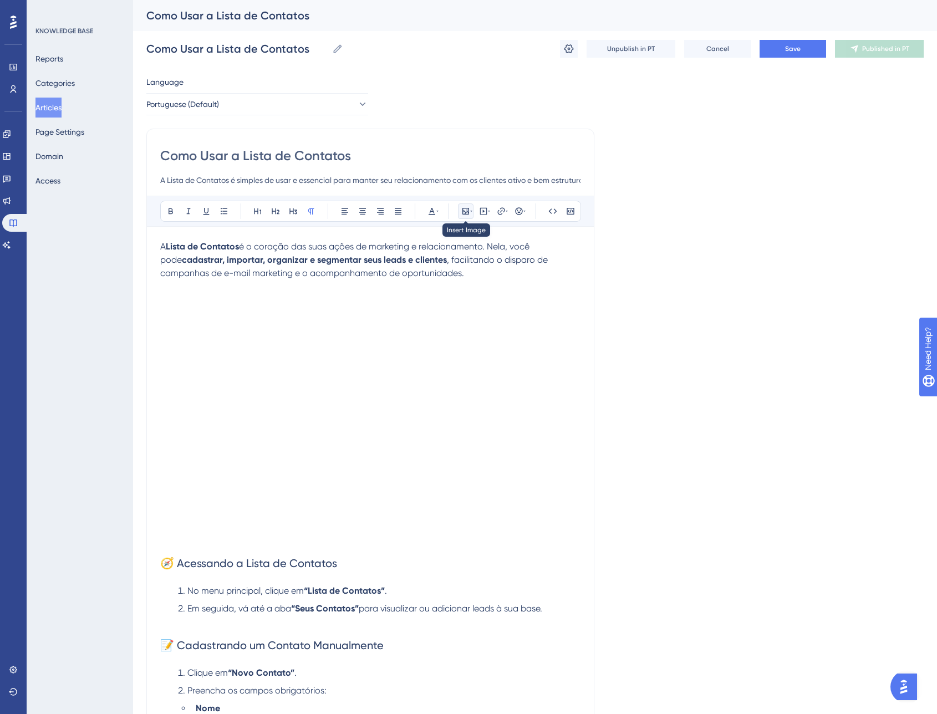
click at [467, 214] on icon at bounding box center [465, 211] width 7 height 7
click at [481, 215] on icon at bounding box center [483, 211] width 9 height 9
click at [470, 262] on textarea at bounding box center [483, 280] width 169 height 50
paste textarea "<iframe width="560" height="315" src="[URL][DOMAIN_NAME]" title="YouTube video …"
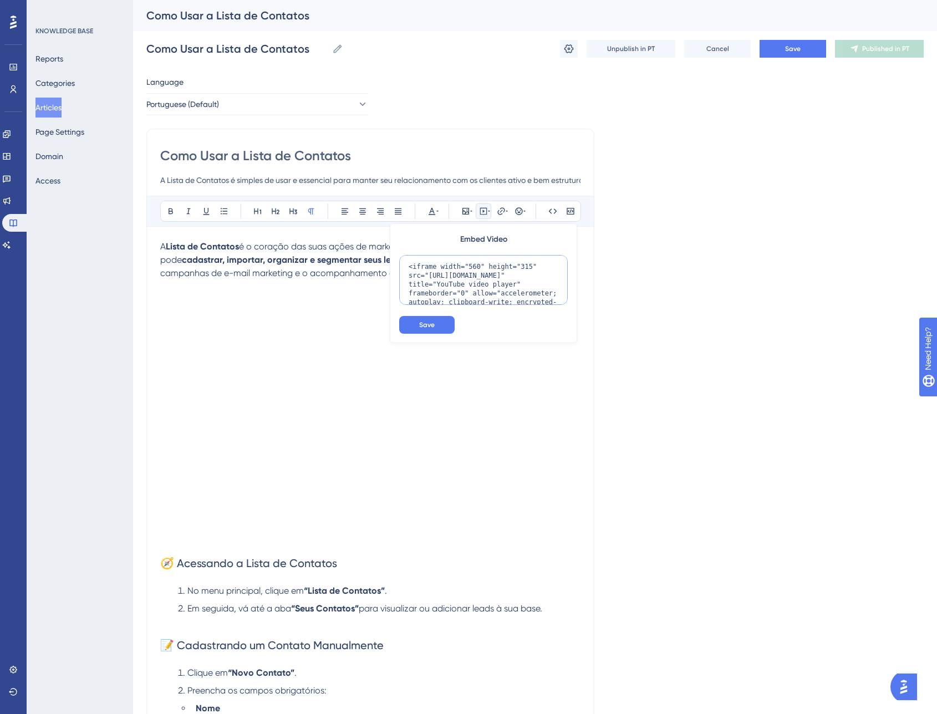
click at [477, 265] on textarea "<iframe width="560" height="315" src="[URL][DOMAIN_NAME]" title="YouTube video …" at bounding box center [483, 280] width 169 height 50
type textarea "<iframe width="720" height="405" src="[URL][DOMAIN_NAME]" title="YouTube video …"
click at [420, 323] on span "Save" at bounding box center [427, 325] width 16 height 9
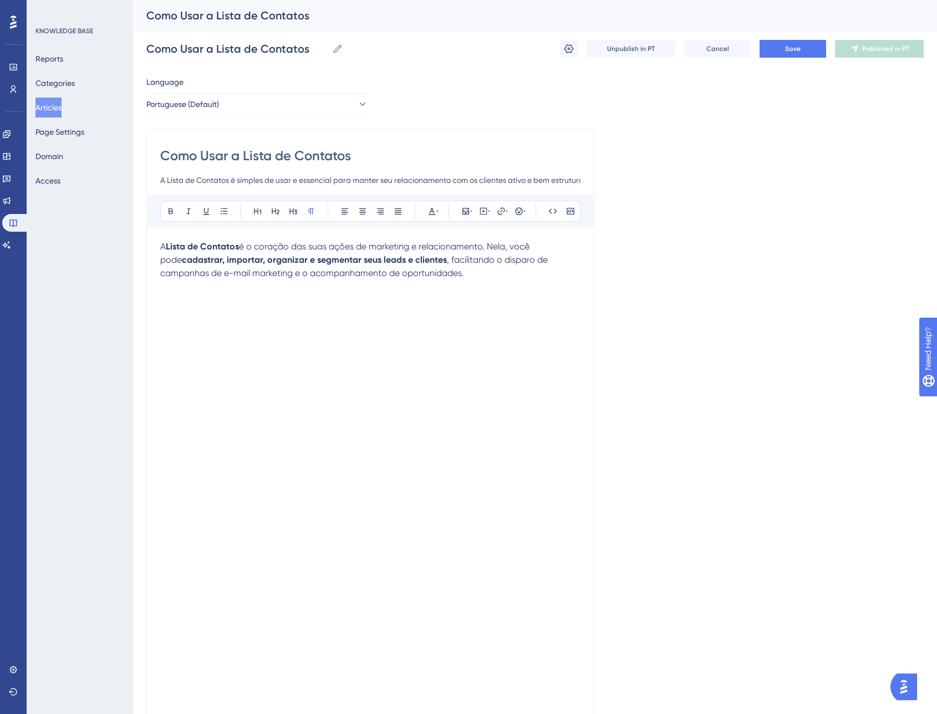
click at [567, 542] on p at bounding box center [370, 539] width 420 height 13
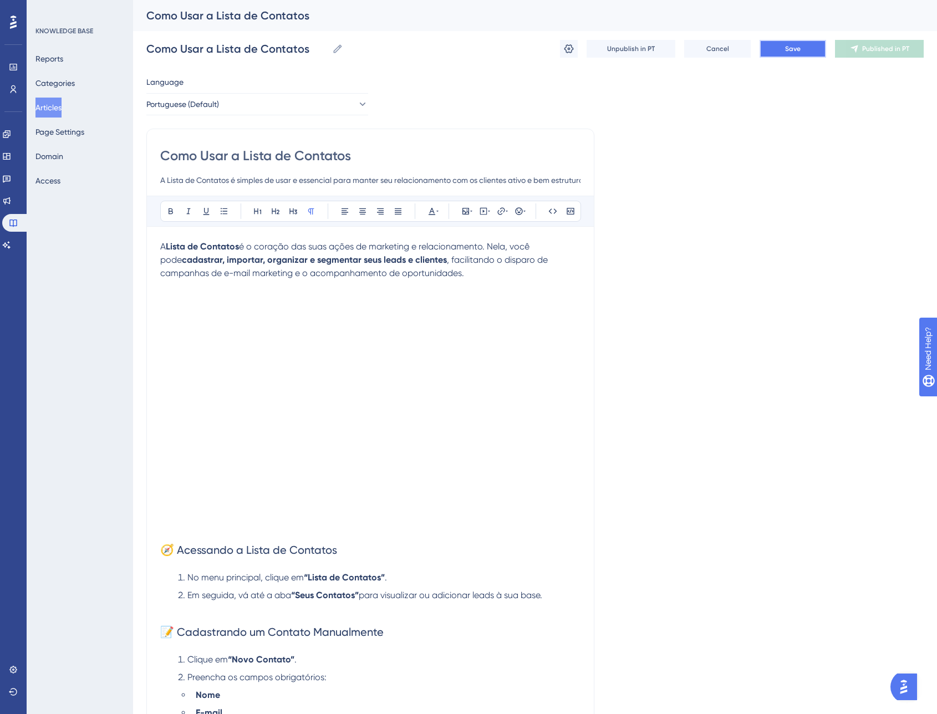
click at [793, 46] on span "Save" at bounding box center [793, 48] width 16 height 9
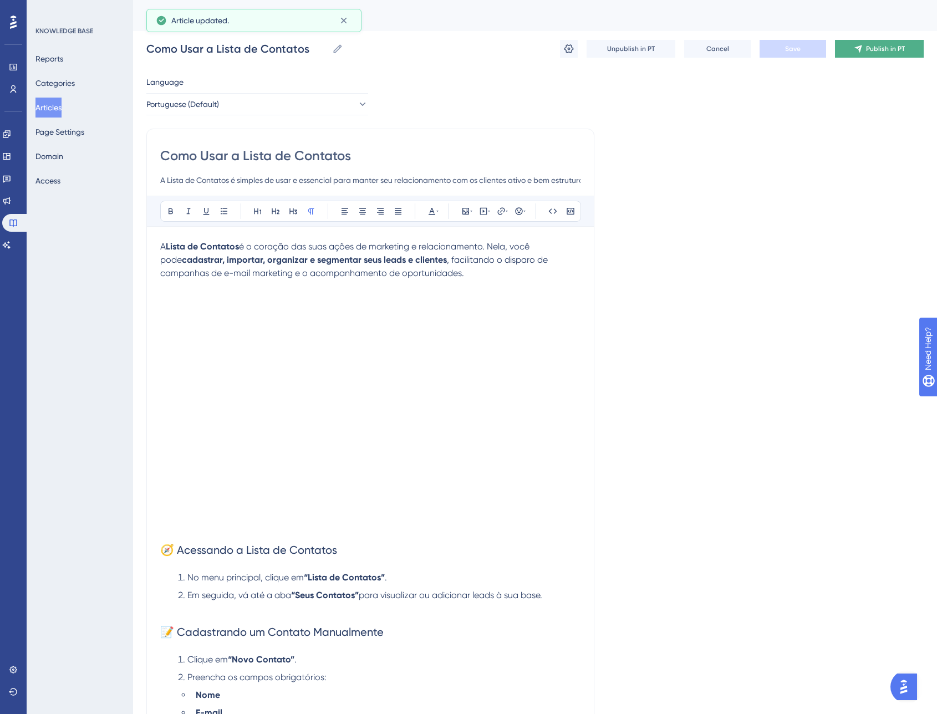
click at [883, 51] on span "Publish in PT" at bounding box center [885, 48] width 39 height 9
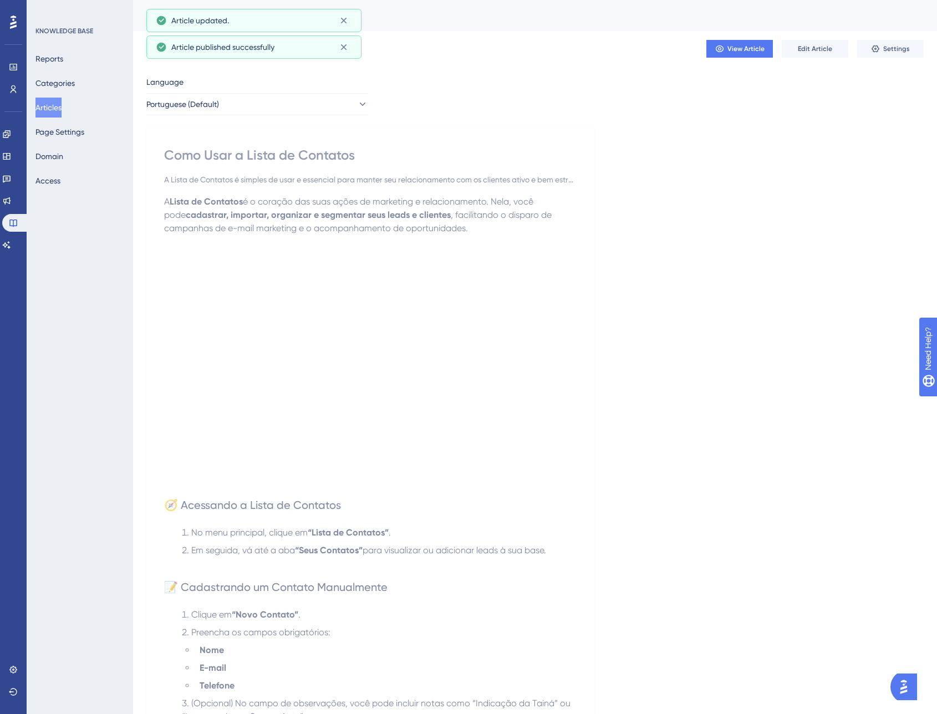
click at [62, 108] on button "Articles" at bounding box center [48, 108] width 26 height 20
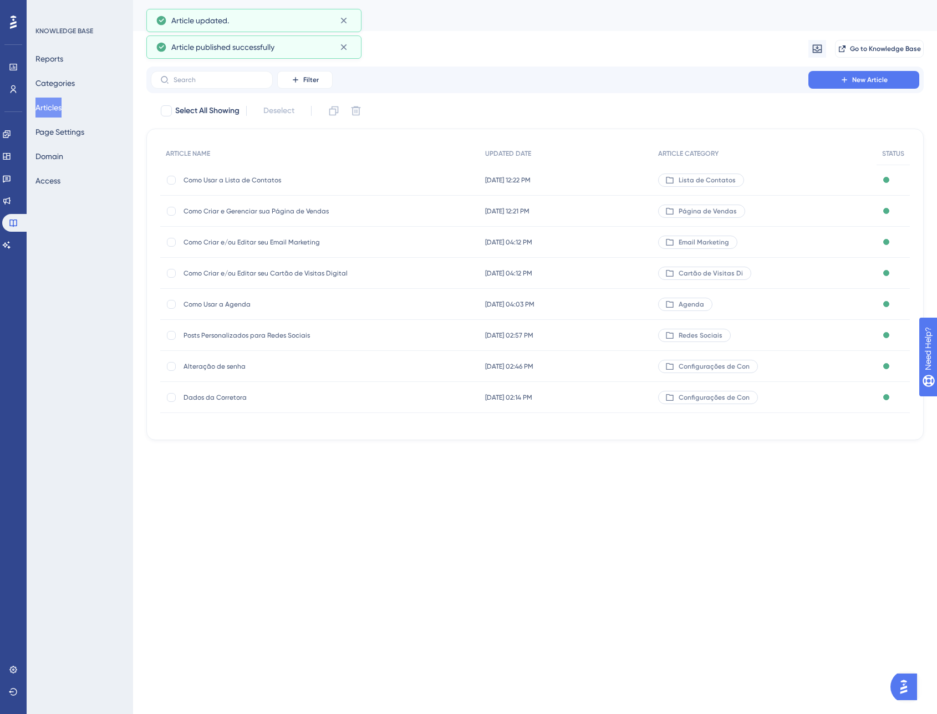
click at [294, 245] on span "Como Criar e/ou Editar seu Email Marketing" at bounding box center [272, 242] width 177 height 9
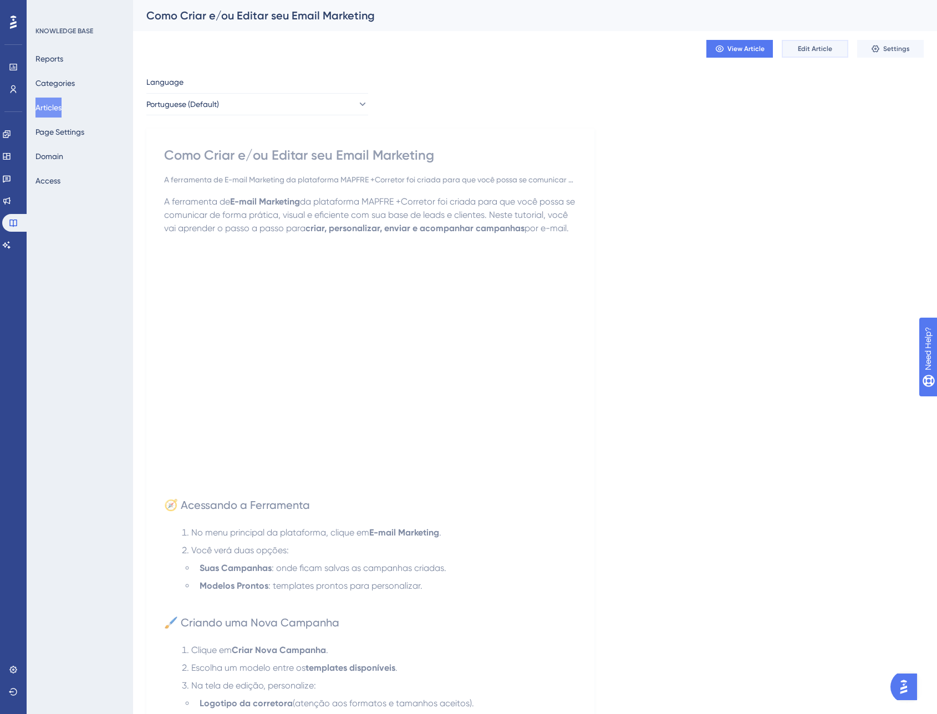
click at [835, 53] on button "Edit Article" at bounding box center [815, 49] width 67 height 18
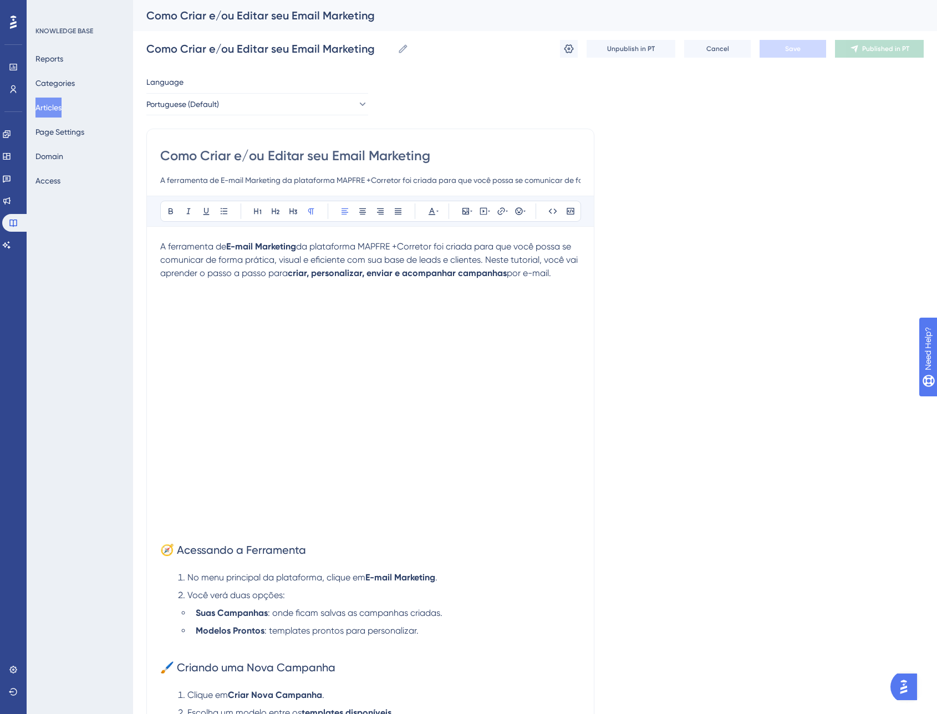
click at [562, 276] on p "A ferramenta de E-mail Marketing da plataforma MAPFRE +Corretor foi criada para…" at bounding box center [370, 260] width 420 height 40
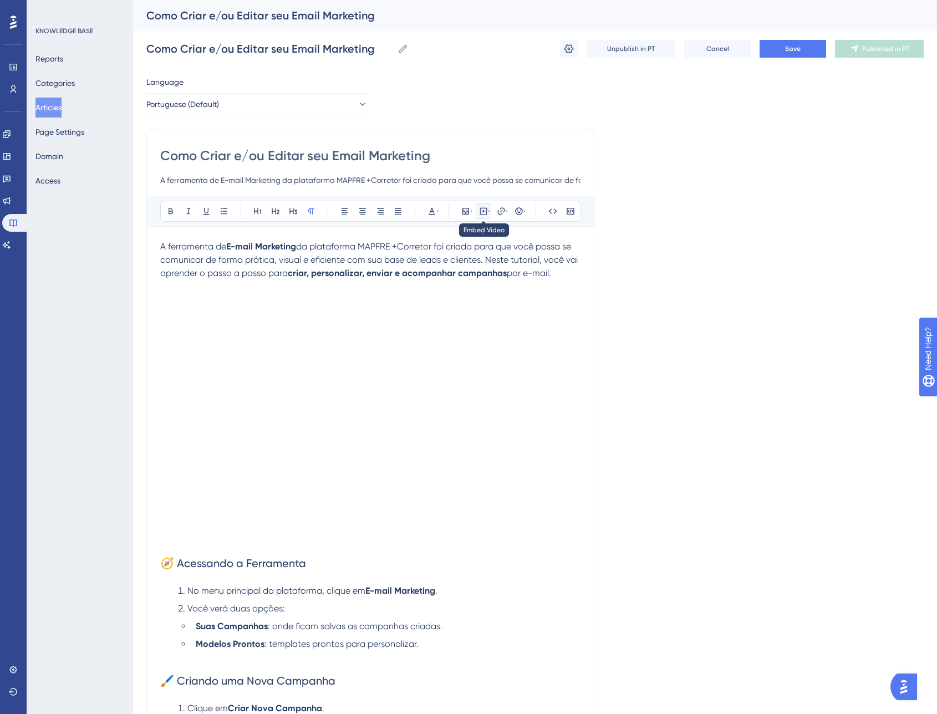
click at [488, 212] on icon at bounding box center [489, 211] width 2 height 9
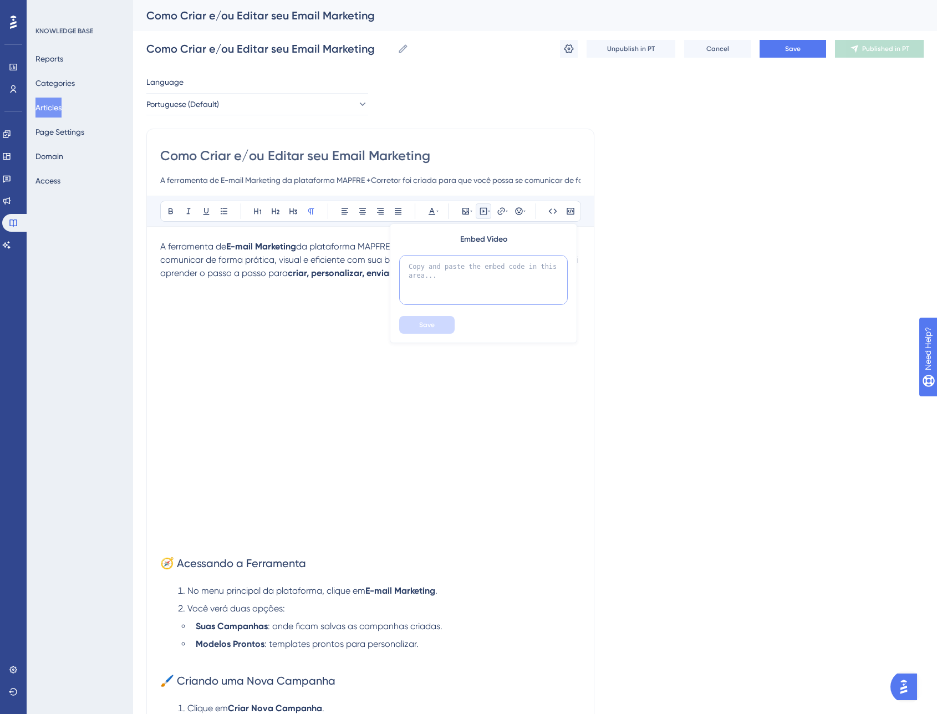
click at [481, 273] on textarea at bounding box center [483, 280] width 169 height 50
paste textarea "<iframe width="560" height="315" src="[URL][DOMAIN_NAME]" title="YouTube video …"
click at [470, 263] on textarea "<iframe width="560" height="315" src="[URL][DOMAIN_NAME]" title="YouTube video …" at bounding box center [483, 280] width 169 height 50
click at [526, 266] on textarea "<iframe width="720" height="315" src="[URL][DOMAIN_NAME]" title="YouTube video …" at bounding box center [483, 280] width 169 height 50
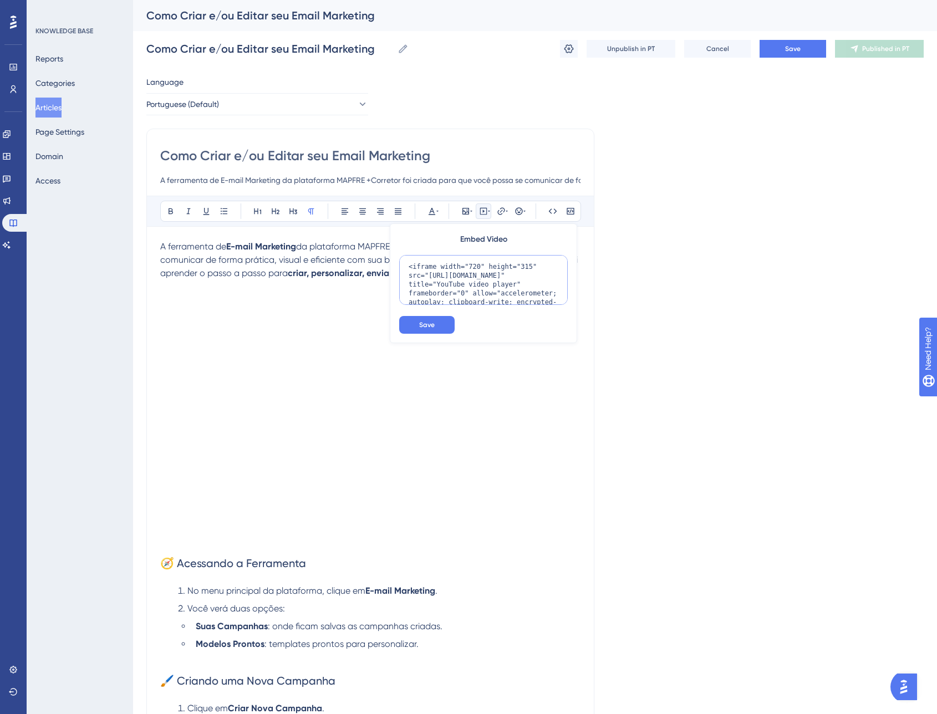
click at [526, 266] on textarea "<iframe width="720" height="315" src="[URL][DOMAIN_NAME]" title="YouTube video …" at bounding box center [483, 280] width 169 height 50
type textarea "<iframe width="720" height="405" src="[URL][DOMAIN_NAME]" title="YouTube video …"
click at [436, 322] on button "Save" at bounding box center [426, 325] width 55 height 18
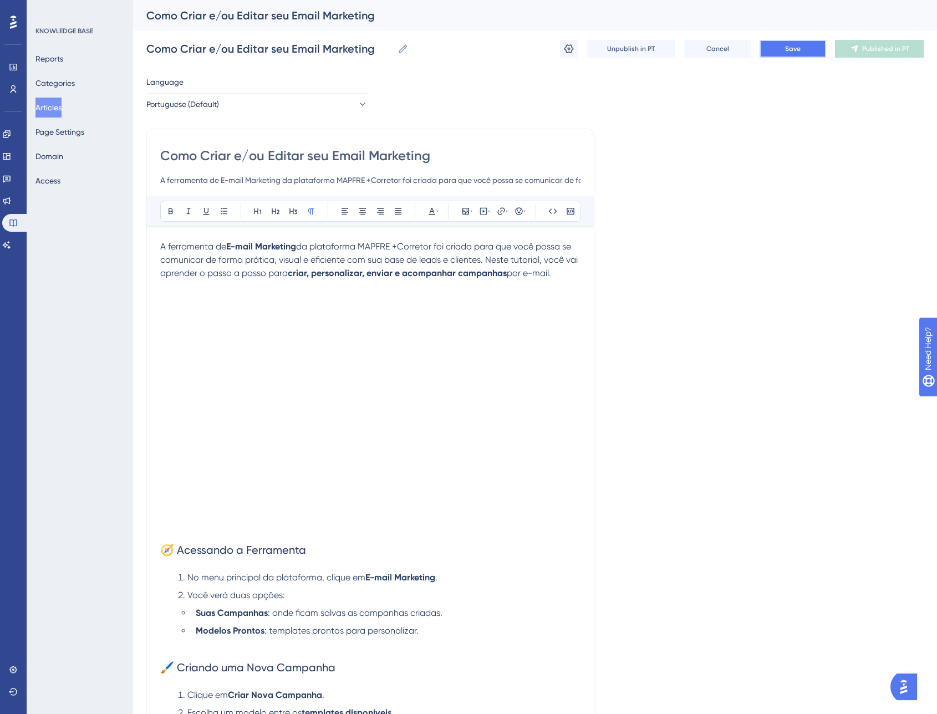
click at [802, 47] on button "Save" at bounding box center [793, 49] width 67 height 18
click at [880, 54] on button "Publish in PT" at bounding box center [879, 49] width 89 height 18
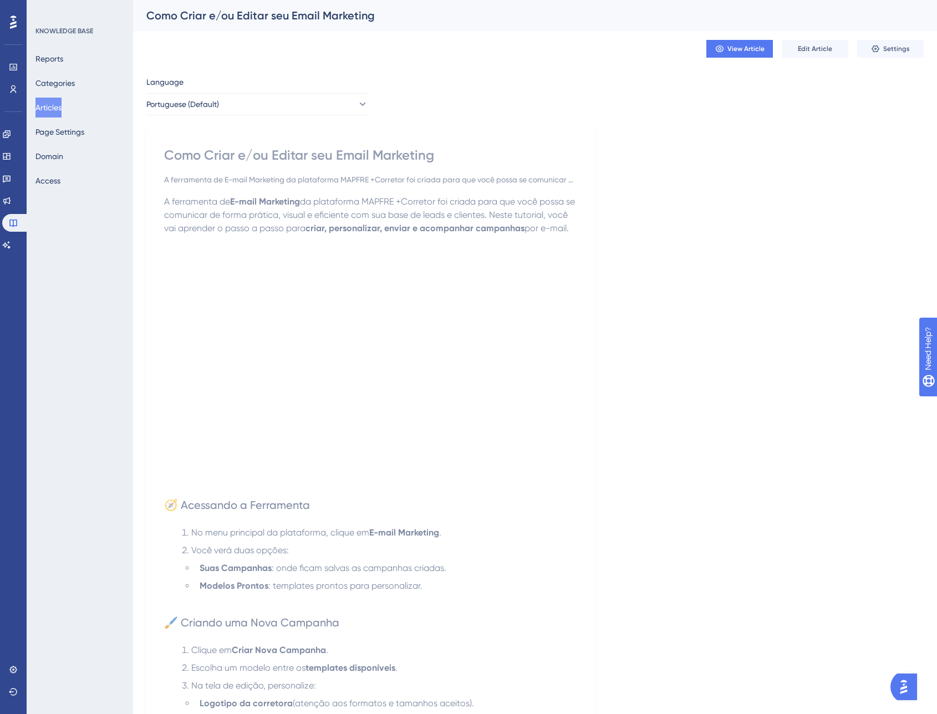
click at [58, 105] on button "Articles" at bounding box center [48, 108] width 26 height 20
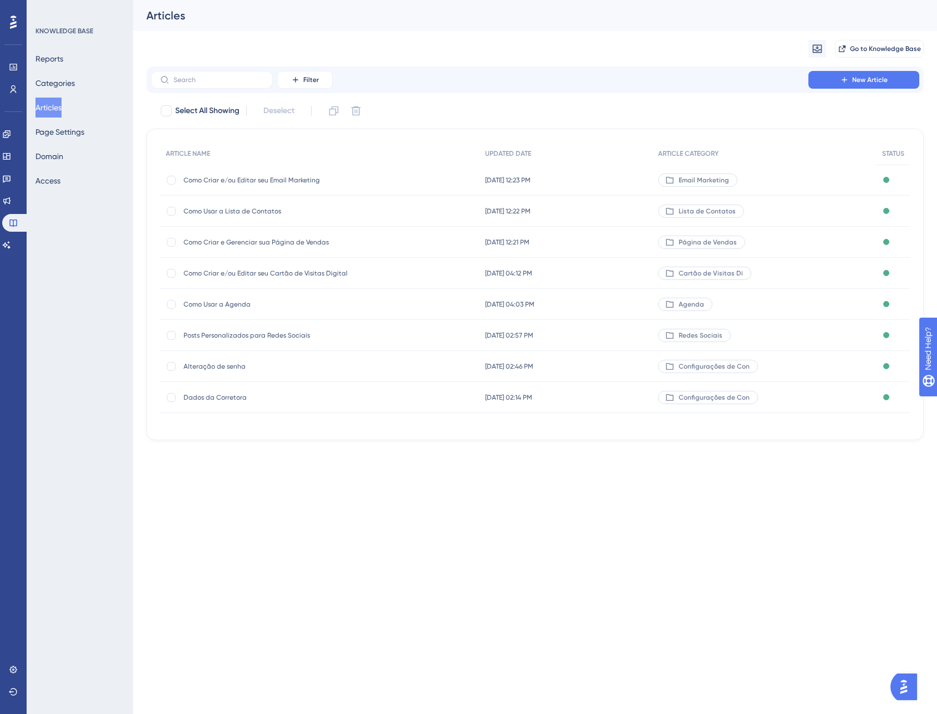
click at [315, 273] on span "Como Criar e/ou Editar seu Cartão de Visitas Digital" at bounding box center [272, 273] width 177 height 9
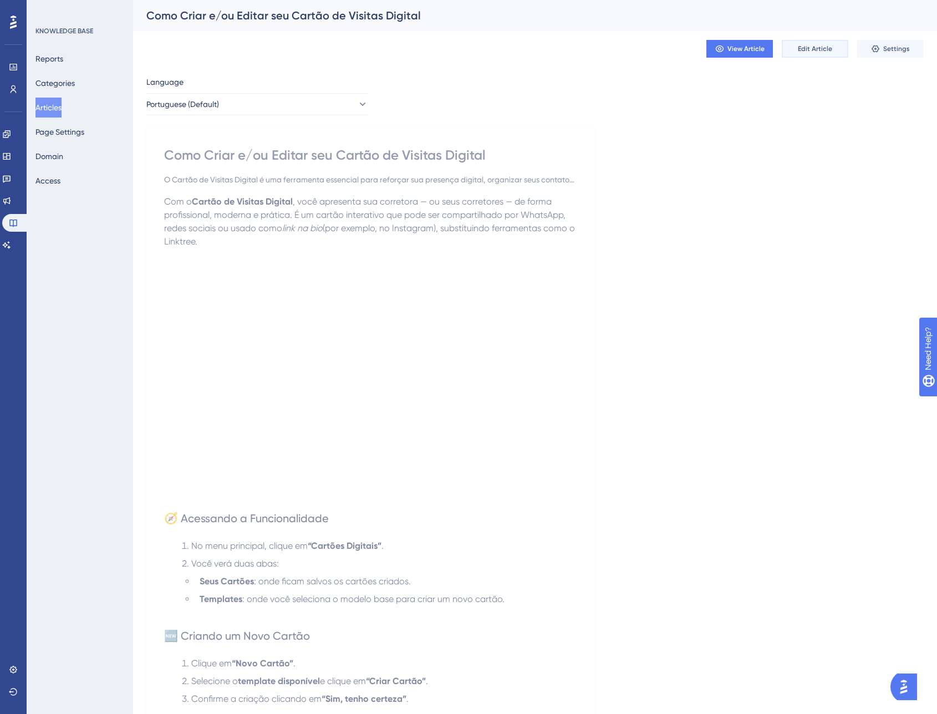
click at [828, 46] on span "Edit Article" at bounding box center [815, 48] width 34 height 9
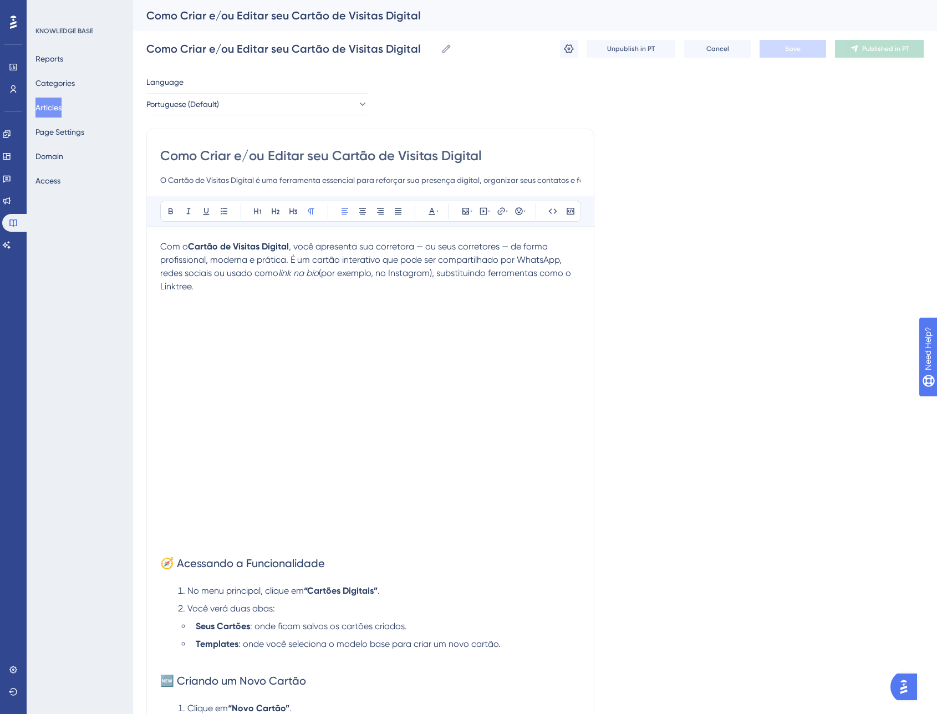
click at [415, 286] on p "Com o Cartão de Visitas Digital , você apresenta sua corretora — ou seus corret…" at bounding box center [370, 266] width 420 height 53
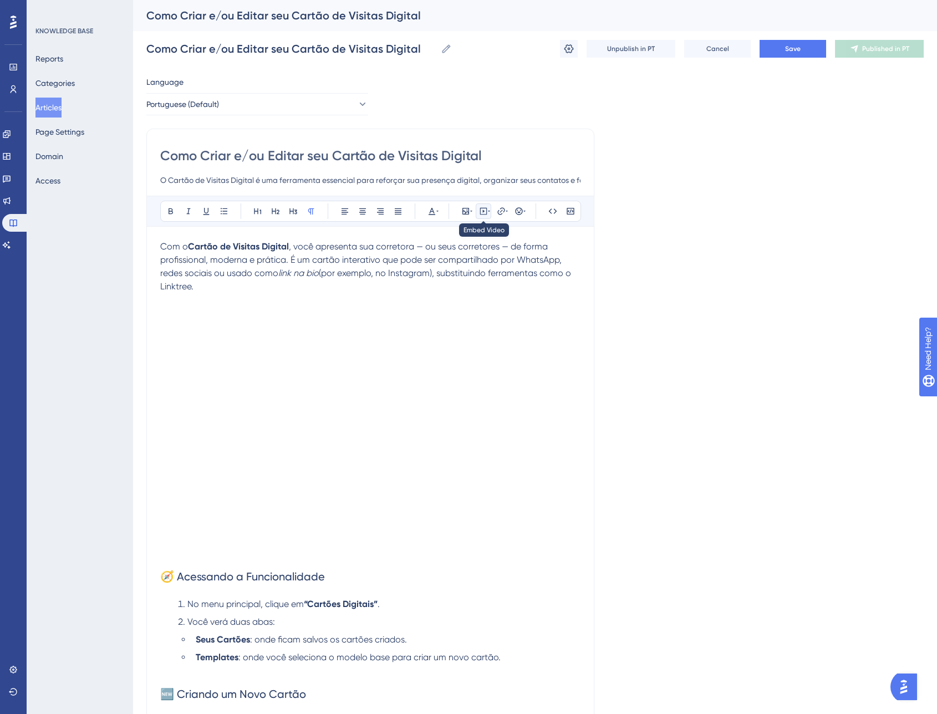
click at [485, 209] on icon at bounding box center [483, 211] width 9 height 9
click at [475, 279] on textarea at bounding box center [483, 280] width 169 height 50
paste textarea "<iframe width="560" height="315" src="[URL][DOMAIN_NAME]" title="YouTube video …"
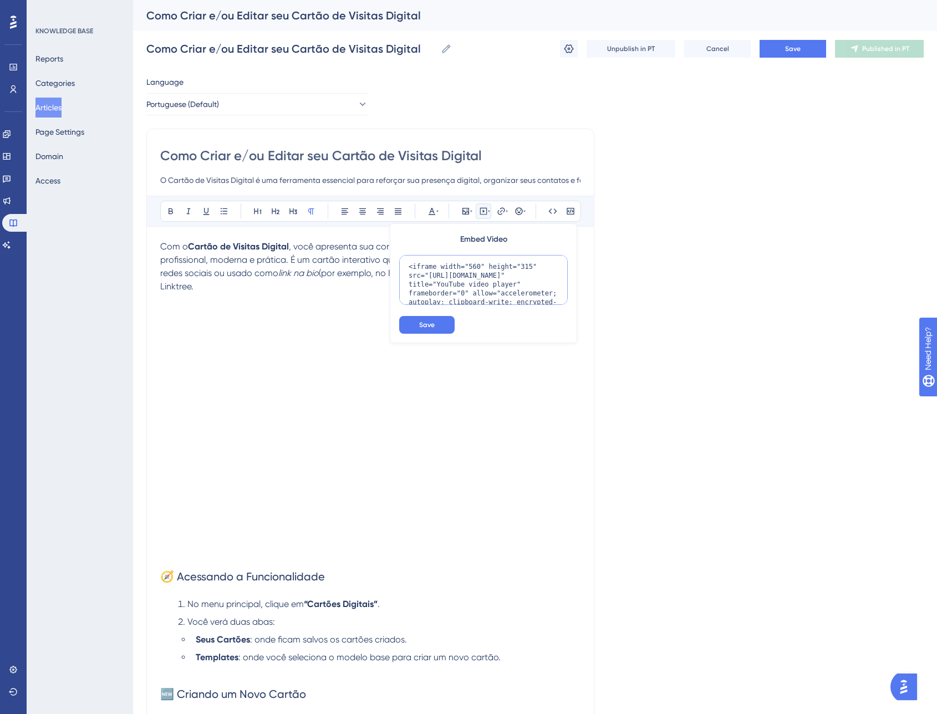
click at [474, 267] on textarea "<iframe width="560" height="315" src="[URL][DOMAIN_NAME]" title="YouTube video …" at bounding box center [483, 280] width 169 height 50
click at [525, 266] on textarea "<iframe width="720" height="315" src="[URL][DOMAIN_NAME]" title="YouTube video …" at bounding box center [483, 280] width 169 height 50
type textarea "<iframe width="720" height="405" src="[URL][DOMAIN_NAME]" title="YouTube video …"
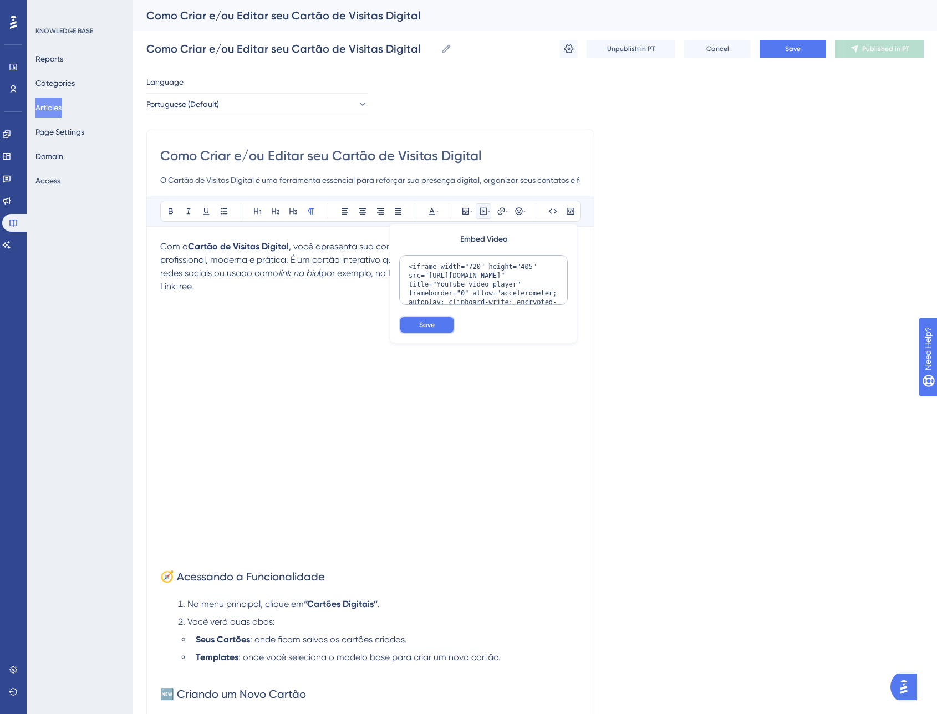
click at [434, 325] on span "Save" at bounding box center [427, 325] width 16 height 9
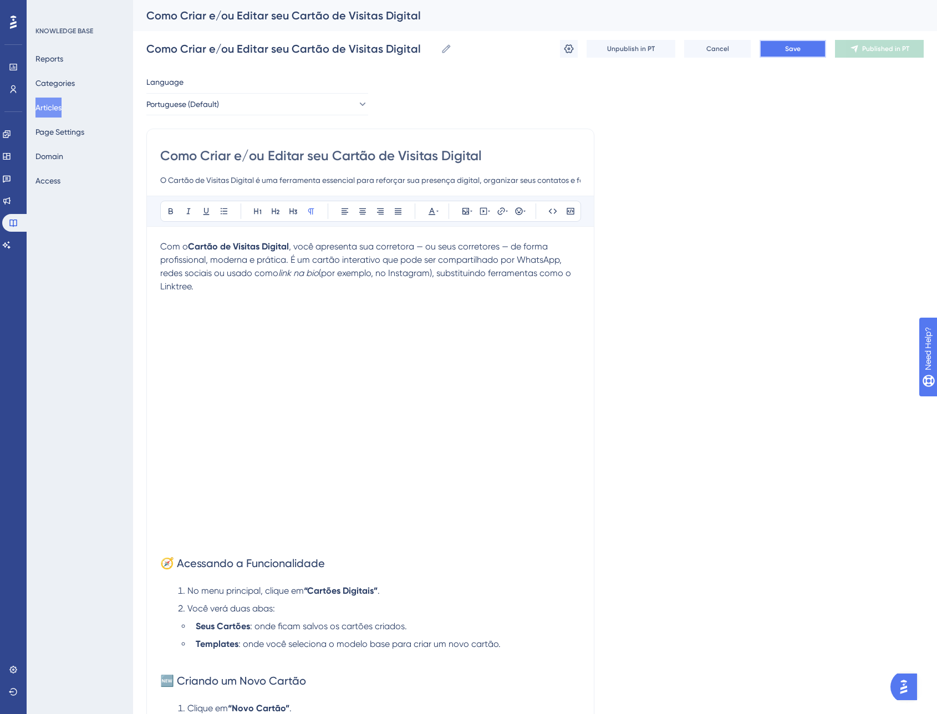
click at [814, 46] on button "Save" at bounding box center [793, 49] width 67 height 18
click at [869, 46] on span "Publish in PT" at bounding box center [885, 48] width 39 height 9
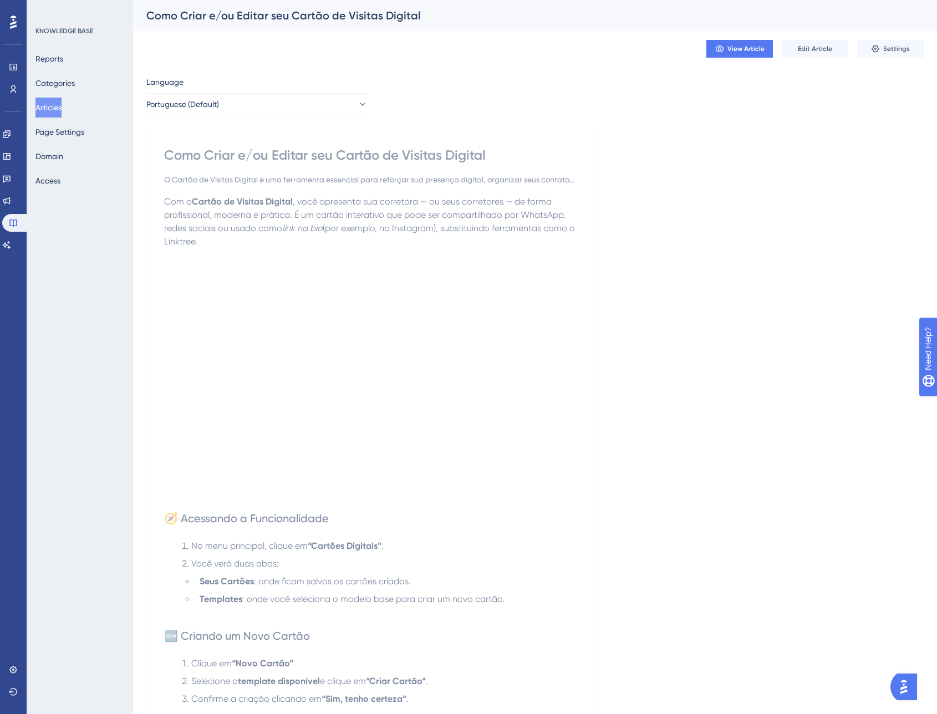
click at [60, 106] on button "Articles" at bounding box center [48, 108] width 26 height 20
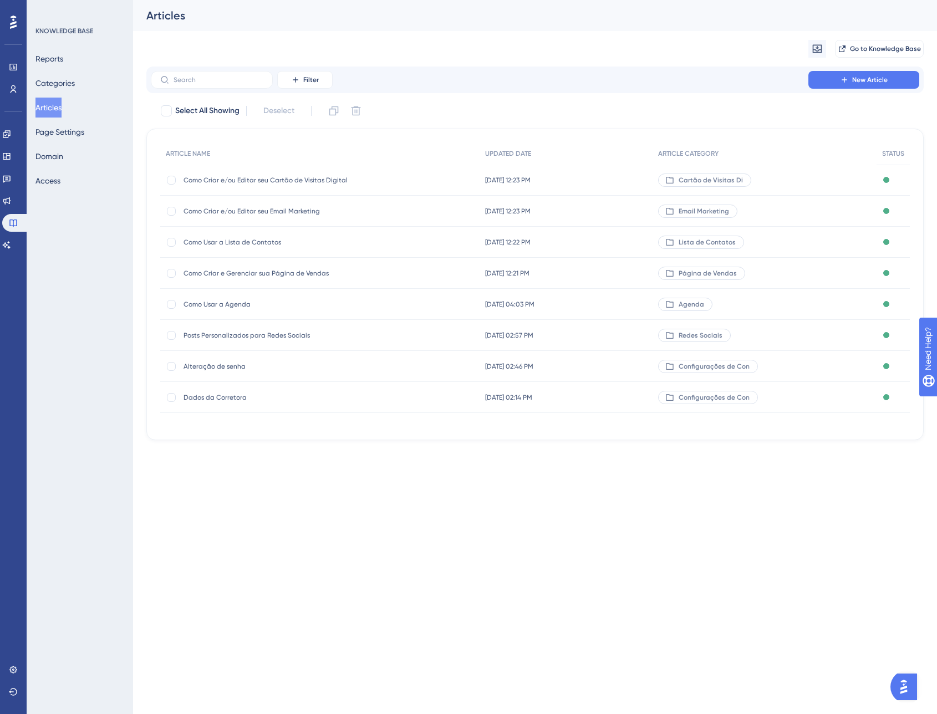
click at [272, 302] on span "Como Usar a Agenda" at bounding box center [272, 304] width 177 height 9
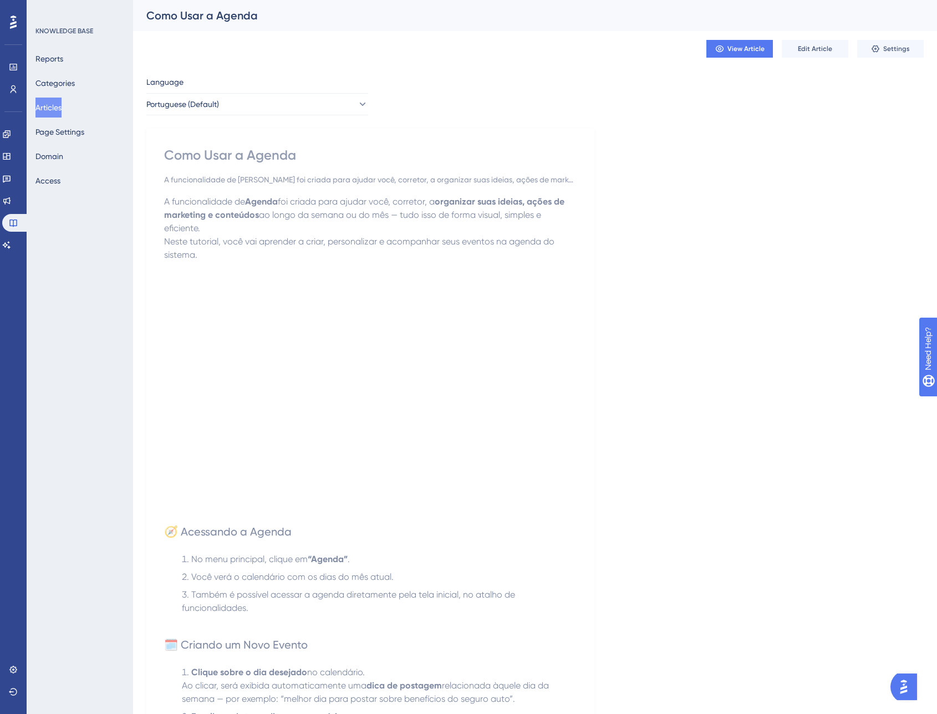
click at [356, 263] on p at bounding box center [370, 268] width 413 height 13
click at [796, 52] on button "Edit Article" at bounding box center [815, 49] width 67 height 18
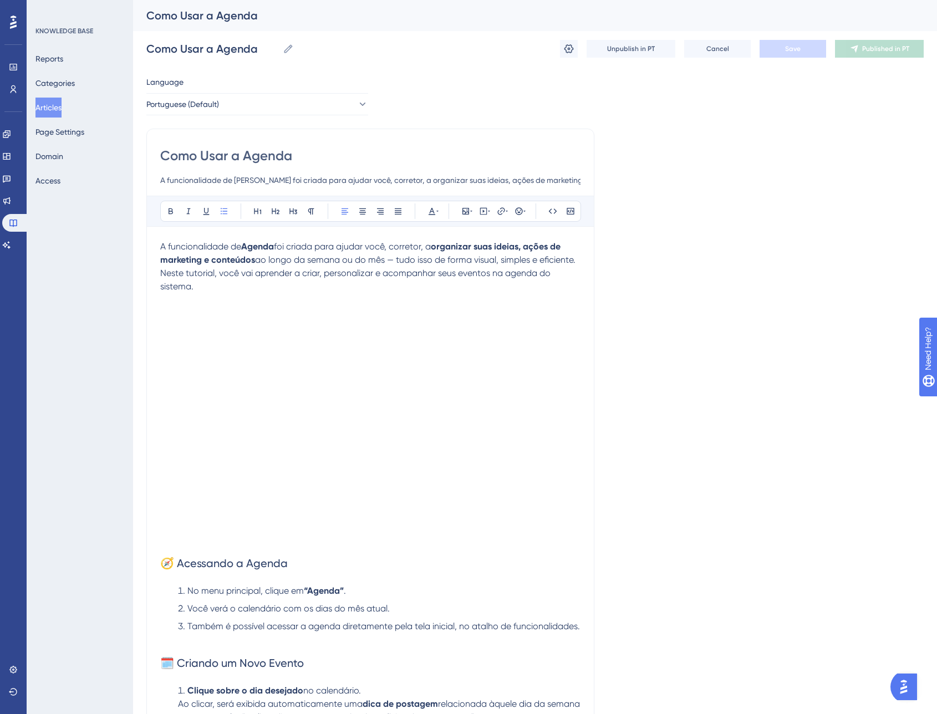
click at [266, 282] on p "Neste tutorial, você vai aprender a criar, personalizar e acompanhar seus event…" at bounding box center [370, 280] width 420 height 27
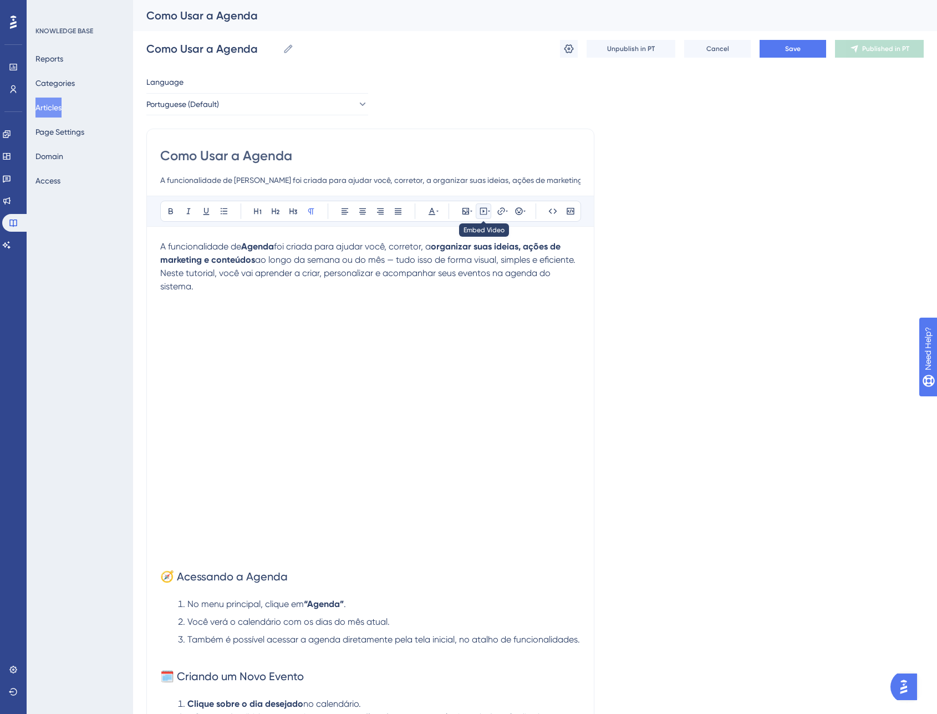
click at [488, 209] on icon at bounding box center [489, 211] width 2 height 9
click at [474, 272] on textarea at bounding box center [483, 280] width 169 height 50
paste textarea "<iframe width="560" height="315" src="[URL][DOMAIN_NAME]" title="YouTube video …"
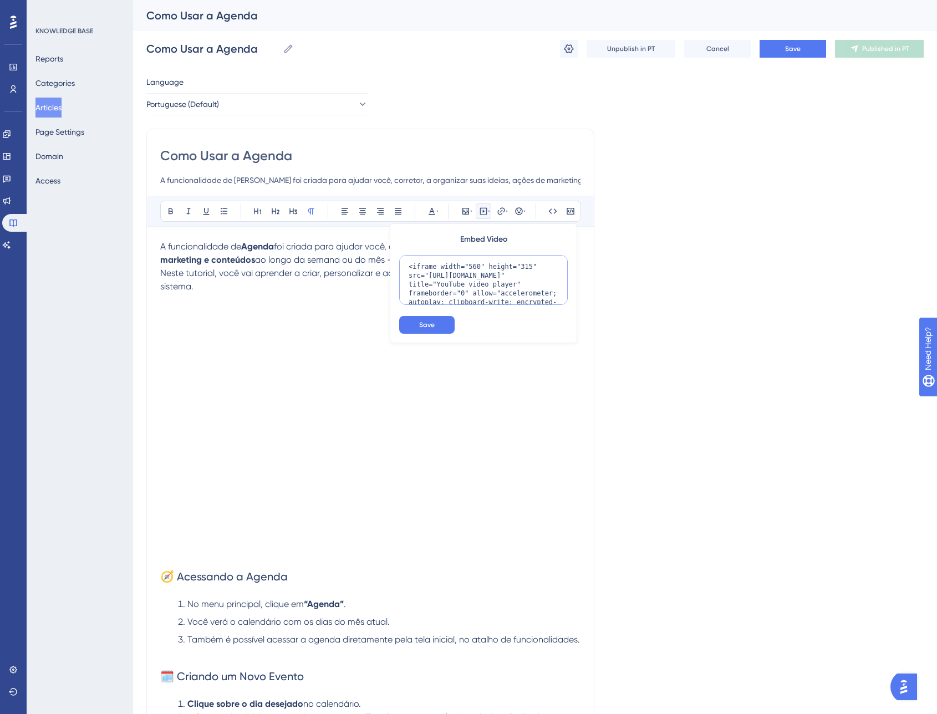
click at [475, 266] on textarea "<iframe width="560" height="315" src="[URL][DOMAIN_NAME]" title="YouTube video …" at bounding box center [483, 280] width 169 height 50
click at [528, 267] on textarea "<iframe width="720" height="315" src="[URL][DOMAIN_NAME]" title="YouTube video …" at bounding box center [483, 280] width 169 height 50
type textarea "<iframe width="720" height="405" src="[URL][DOMAIN_NAME]" title="YouTube video …"
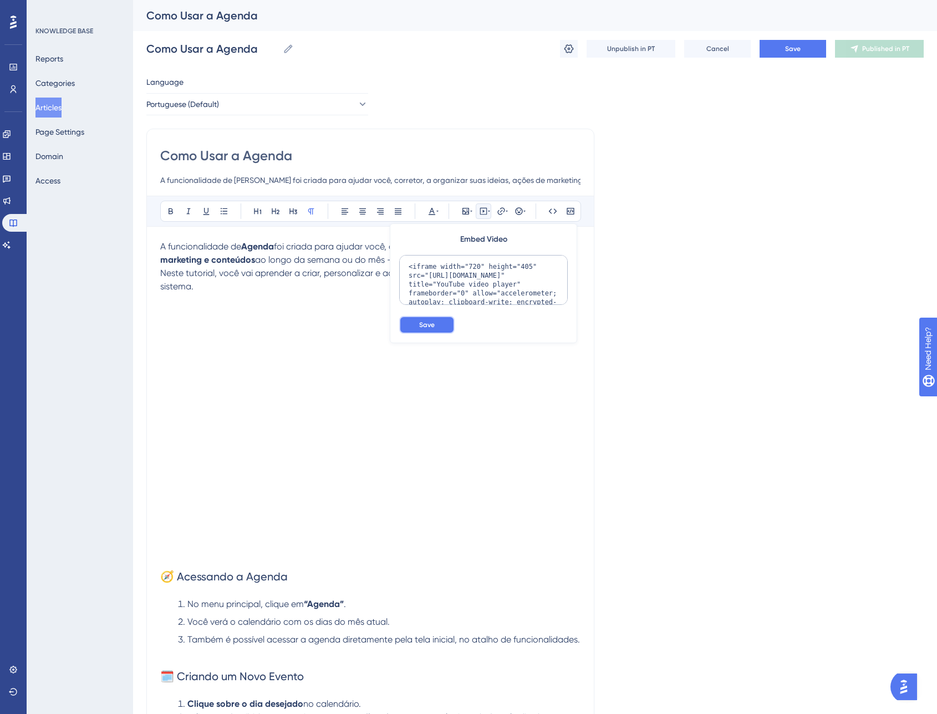
click at [439, 318] on button "Save" at bounding box center [426, 325] width 55 height 18
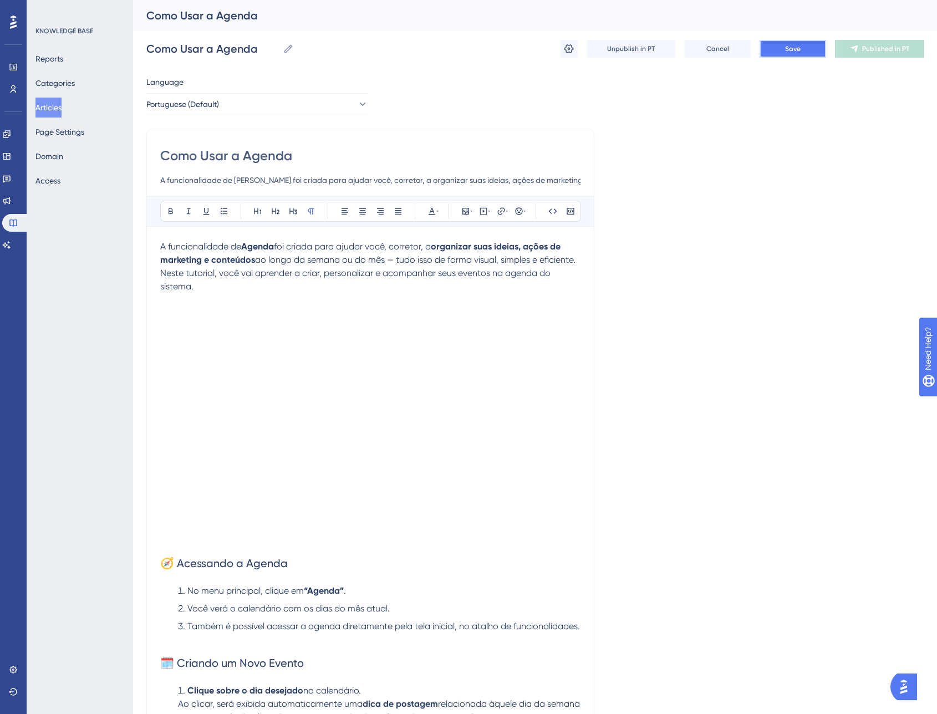
click at [775, 52] on button "Save" at bounding box center [793, 49] width 67 height 18
click at [867, 52] on span "Publish in PT" at bounding box center [885, 48] width 39 height 9
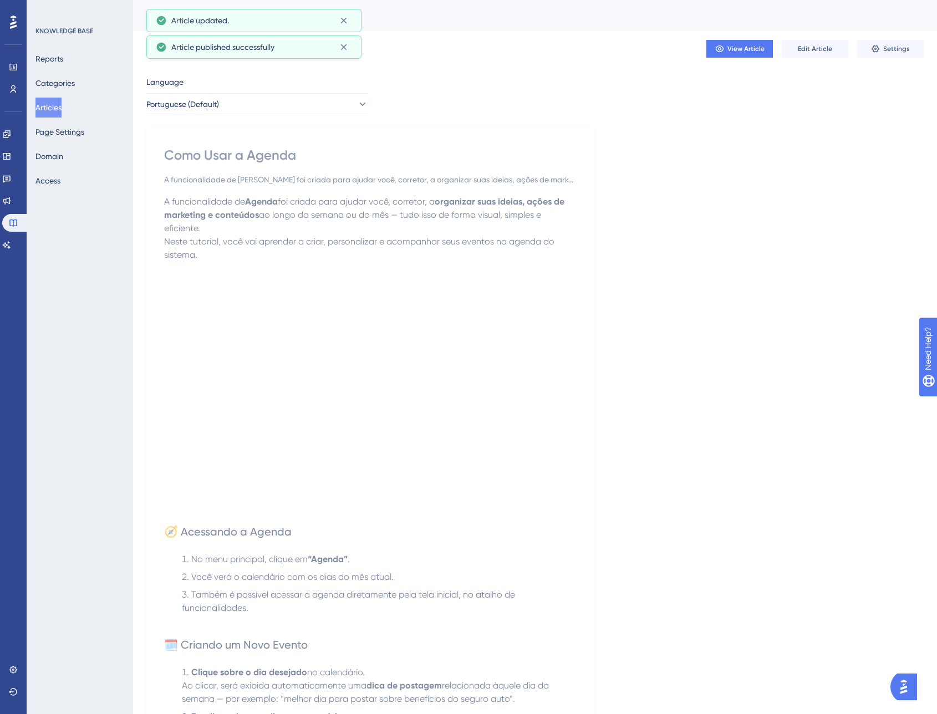
click at [47, 107] on button "Articles" at bounding box center [48, 108] width 26 height 20
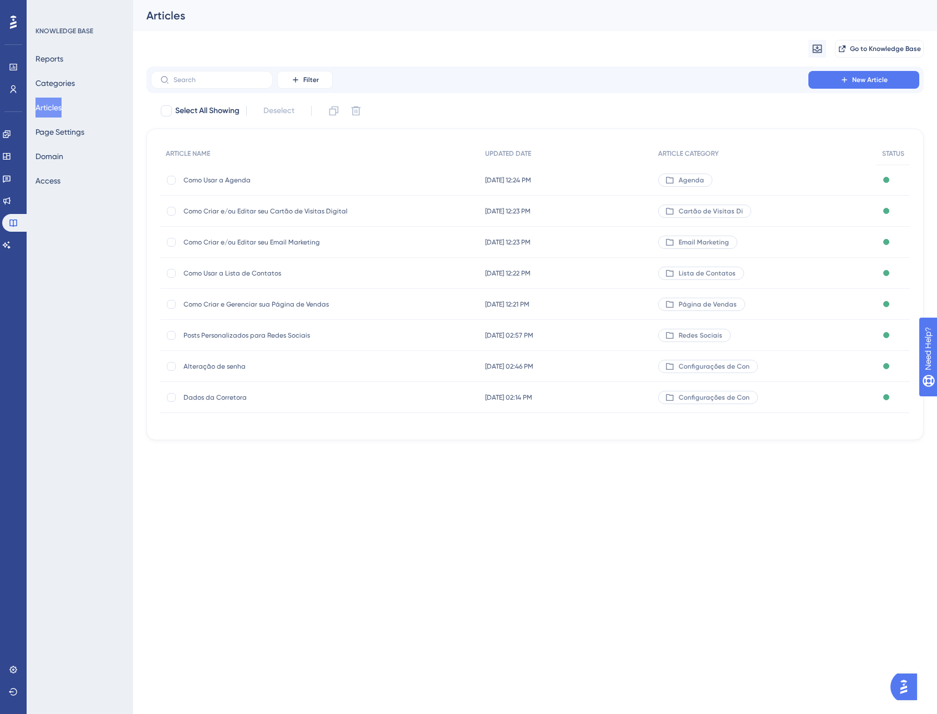
click at [519, 336] on span "[DATE] 02:57 PM" at bounding box center [509, 335] width 48 height 9
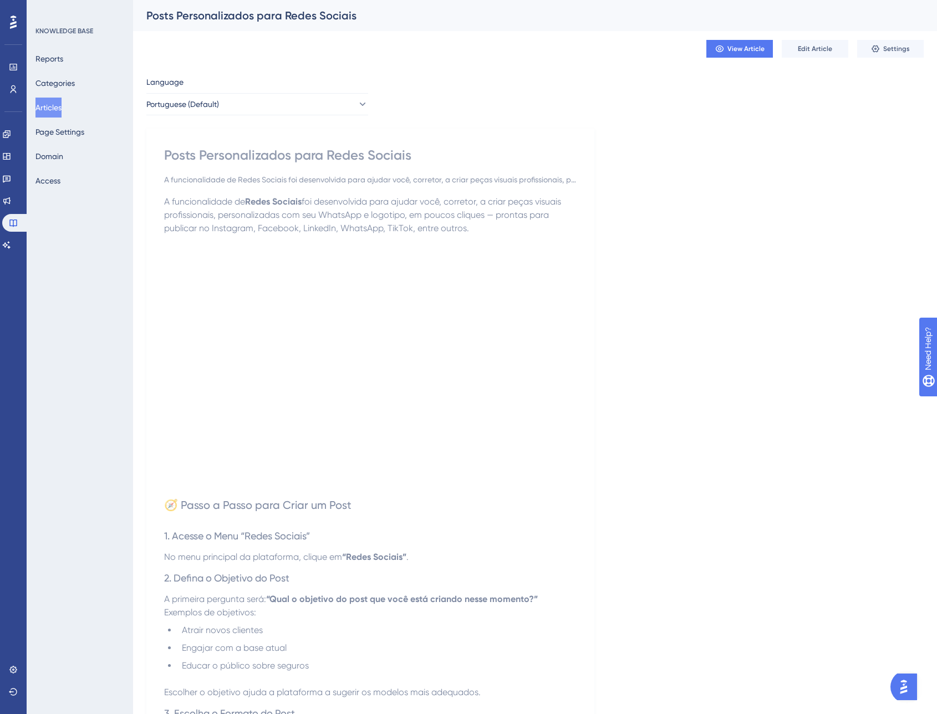
click at [501, 227] on p "A funcionalidade de Redes Sociais foi desenvolvida para ajudar você, corretor, …" at bounding box center [370, 215] width 413 height 40
click at [825, 52] on span "Edit Article" at bounding box center [815, 48] width 34 height 9
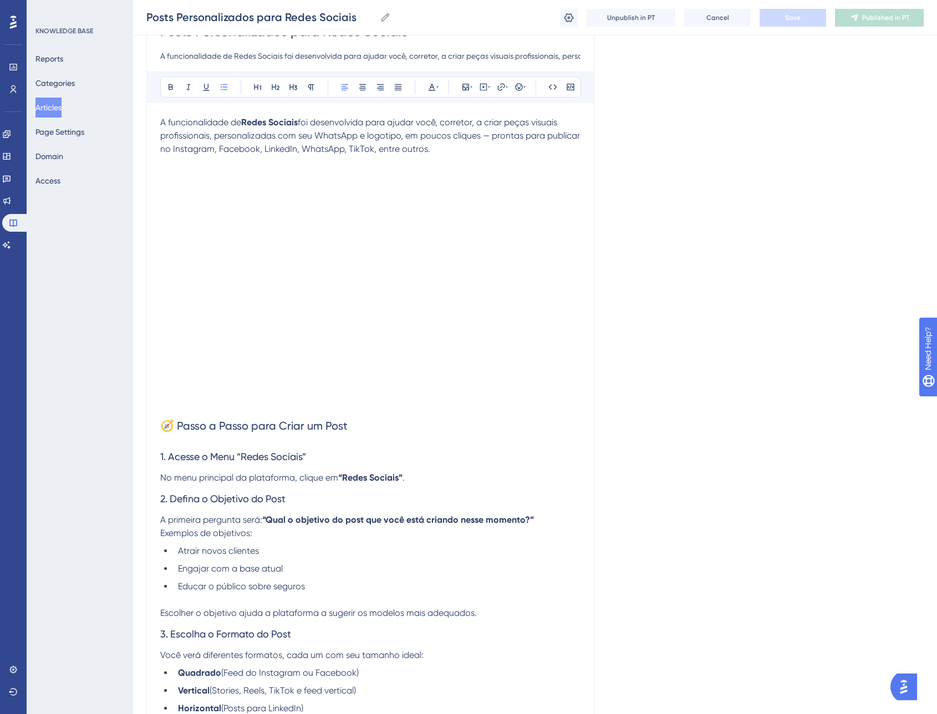
scroll to position [37, 0]
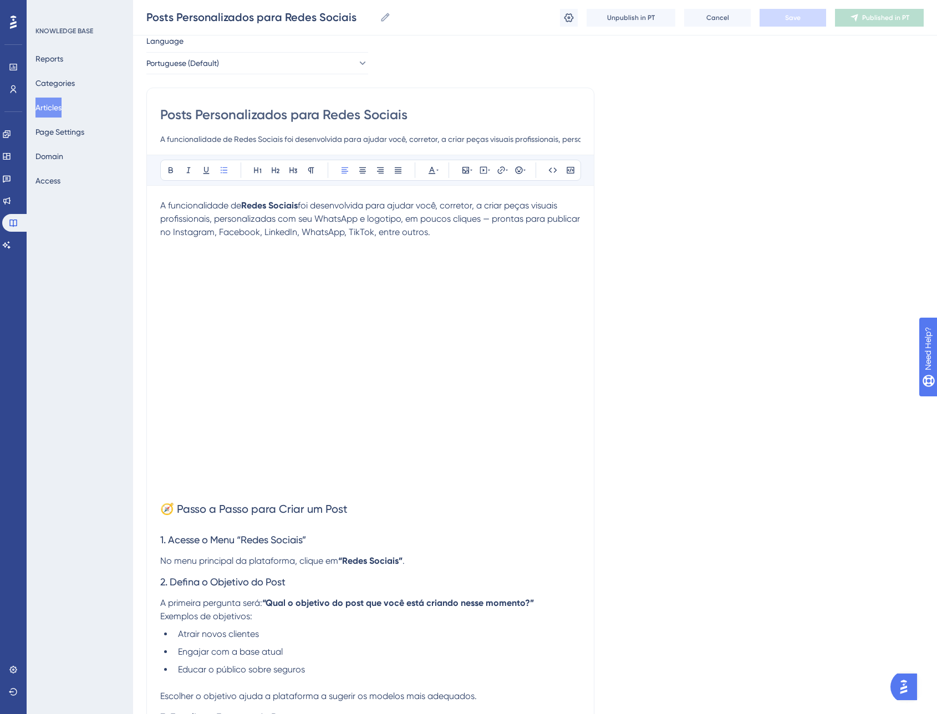
click at [450, 235] on p "A funcionalidade de Redes Sociais foi desenvolvida para ajudar você, corretor, …" at bounding box center [370, 219] width 420 height 40
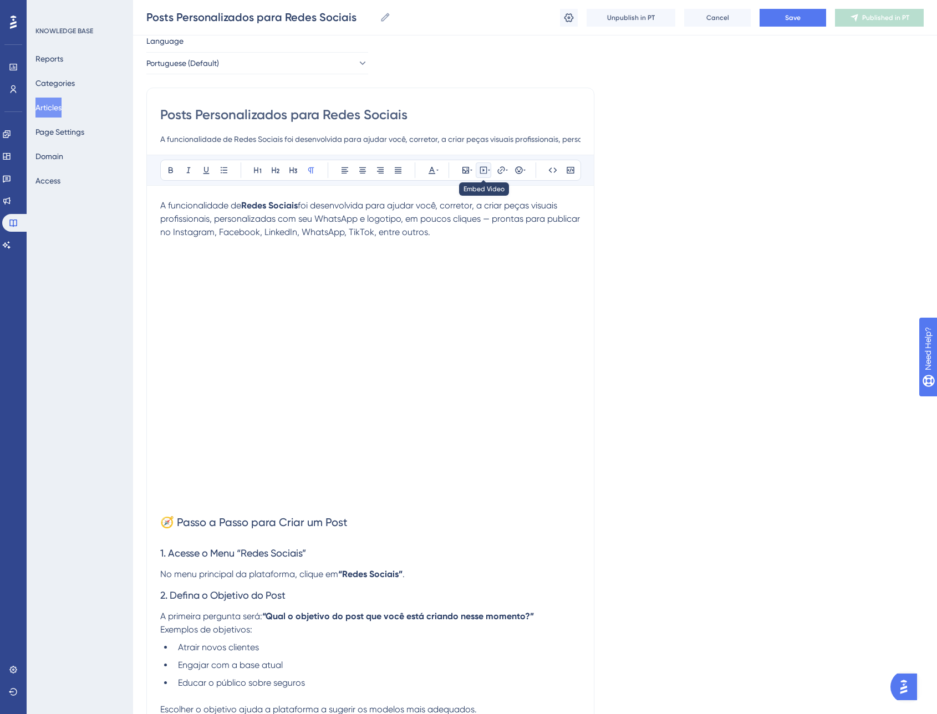
click at [480, 169] on icon at bounding box center [483, 170] width 7 height 7
click at [461, 232] on textarea at bounding box center [483, 239] width 169 height 50
paste textarea "<iframe width="560" height="315" src="[URL][DOMAIN_NAME]" title="YouTube video …"
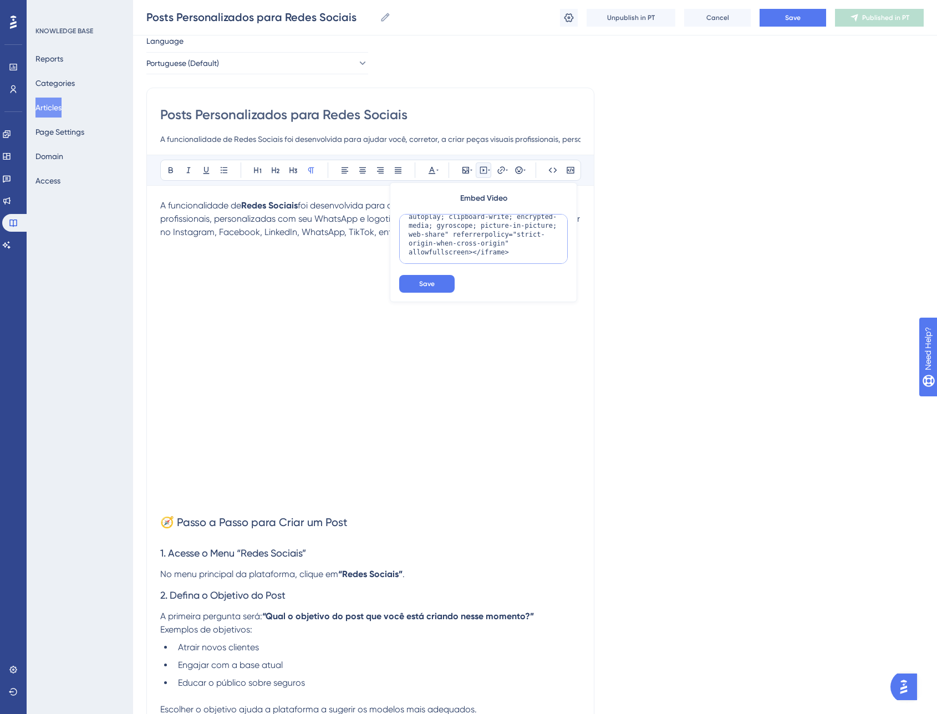
scroll to position [0, 0]
click at [476, 223] on textarea "<iframe width="560" height="315" src="[URL][DOMAIN_NAME]" title="YouTube video …" at bounding box center [483, 239] width 169 height 50
click at [525, 227] on textarea "<iframe width="720" height="315" src="[URL][DOMAIN_NAME]" title="YouTube video …" at bounding box center [483, 239] width 169 height 50
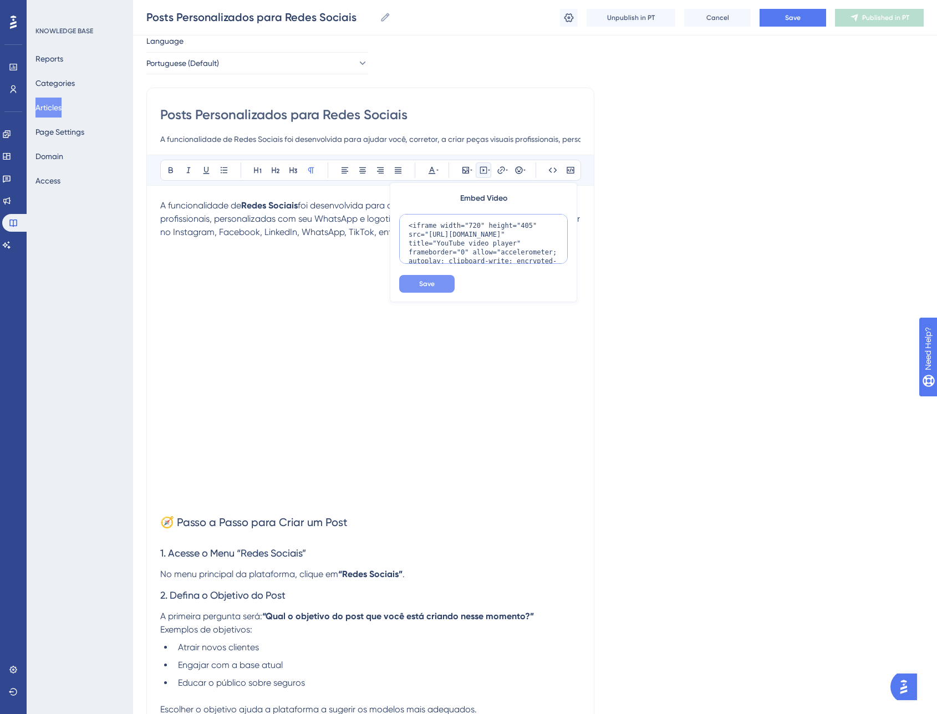
type textarea "<iframe width="720" height="405" src="[URL][DOMAIN_NAME]" title="YouTube video …"
click at [442, 284] on button "Save" at bounding box center [426, 284] width 55 height 18
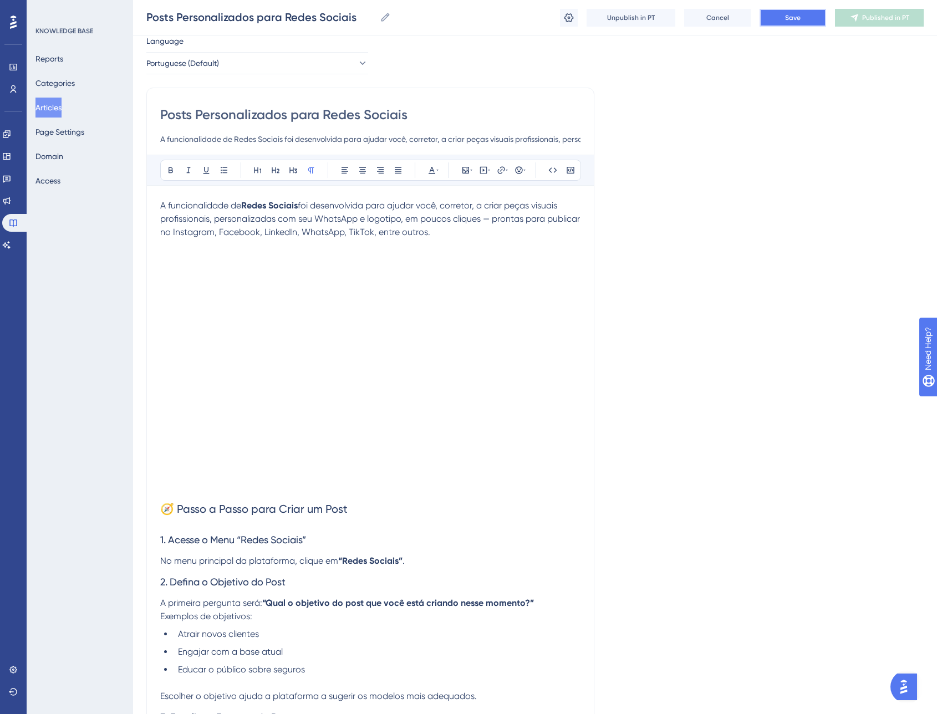
click at [790, 16] on span "Save" at bounding box center [793, 17] width 16 height 9
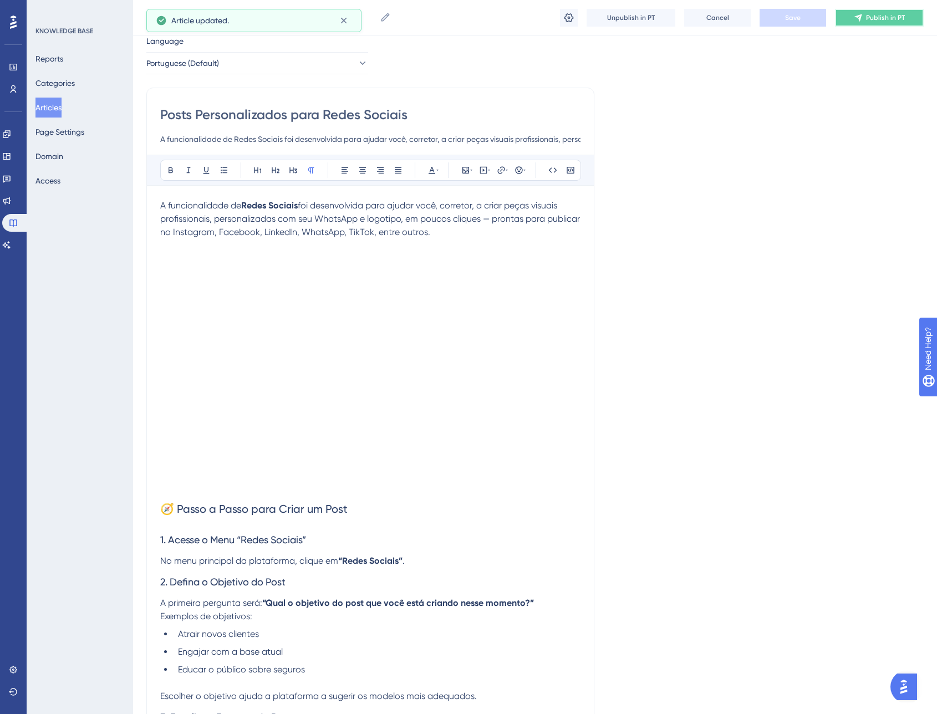
click at [879, 22] on button "Publish in PT" at bounding box center [879, 18] width 89 height 18
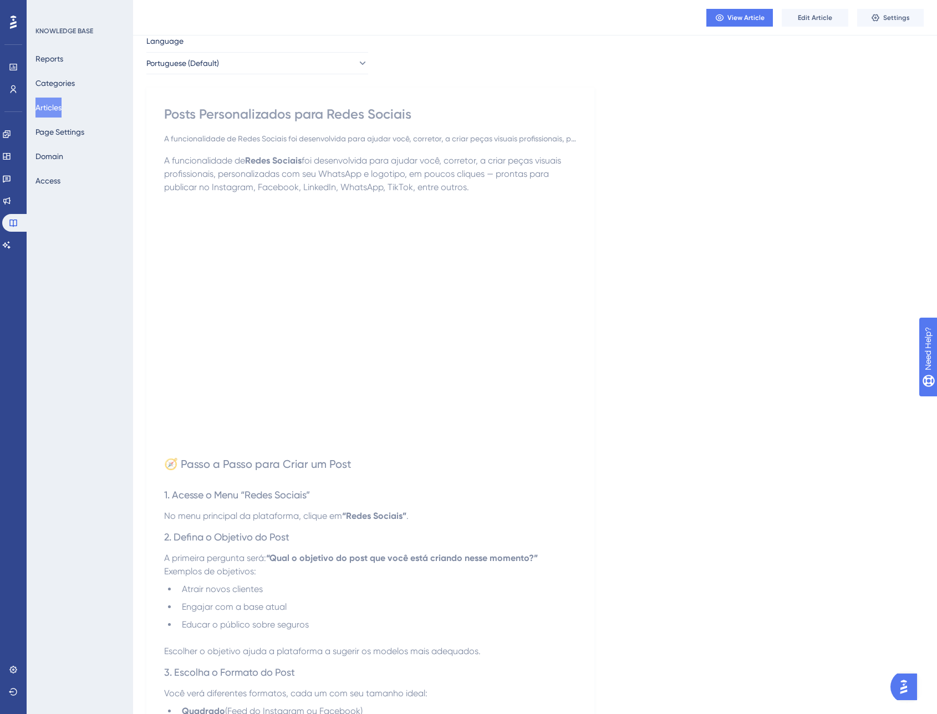
click at [57, 104] on button "Articles" at bounding box center [48, 108] width 26 height 20
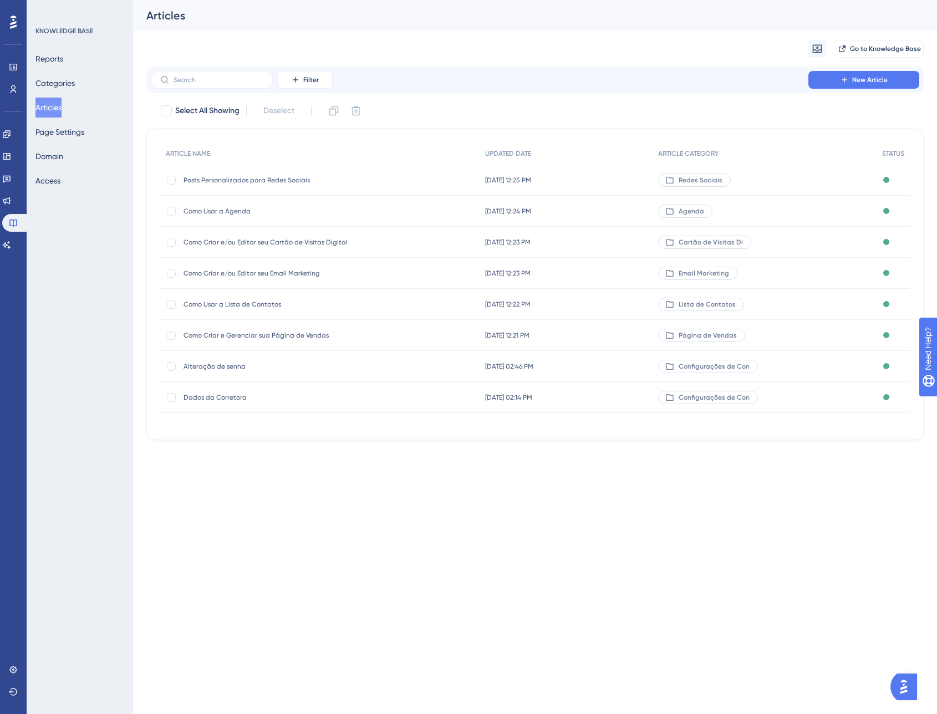
click at [351, 371] on div "Alteração de senha Alteração de senha" at bounding box center [272, 366] width 177 height 31
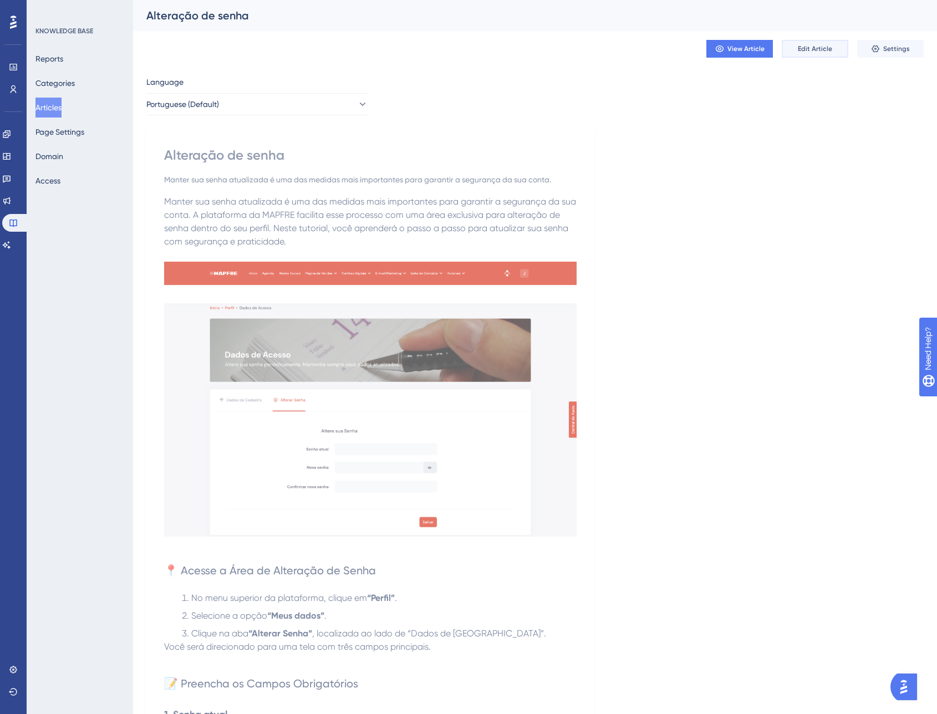
click at [816, 51] on span "Edit Article" at bounding box center [815, 48] width 34 height 9
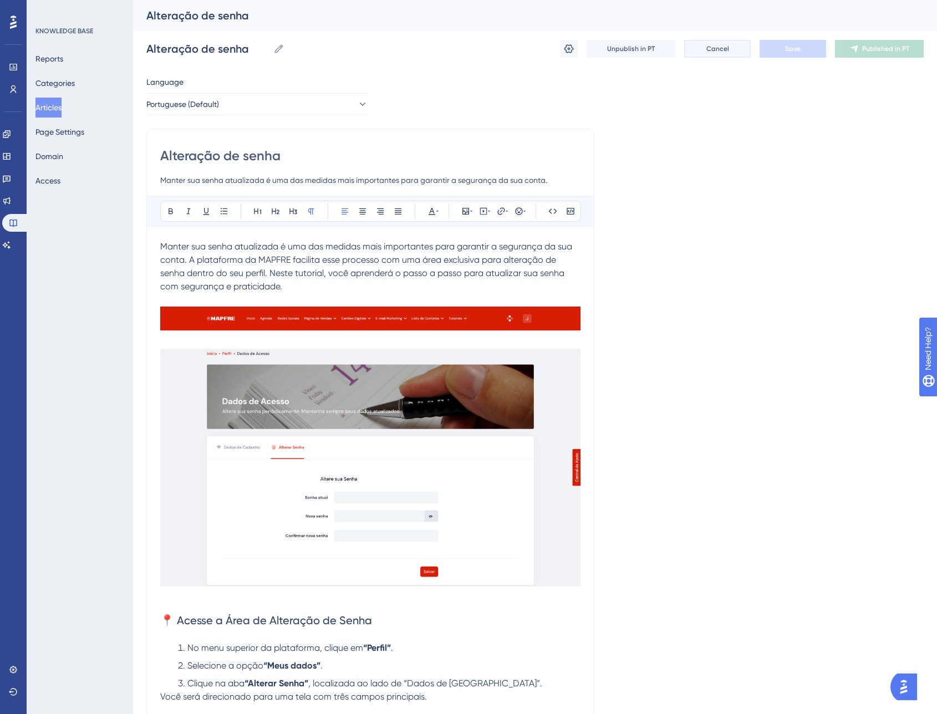
click at [698, 51] on button "Cancel" at bounding box center [717, 49] width 67 height 18
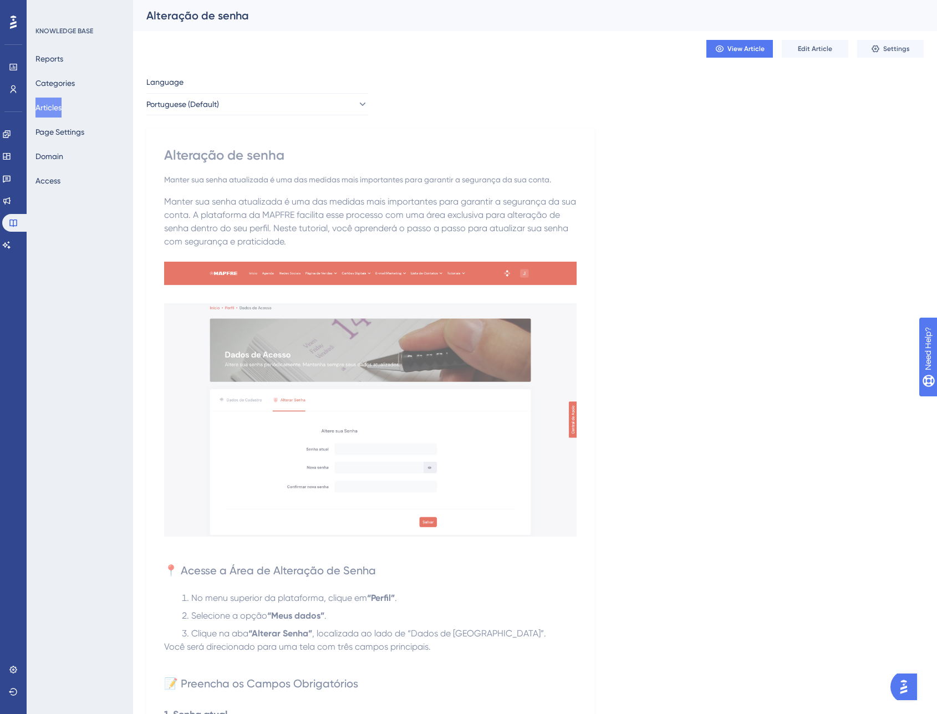
click at [58, 110] on button "Articles" at bounding box center [48, 108] width 26 height 20
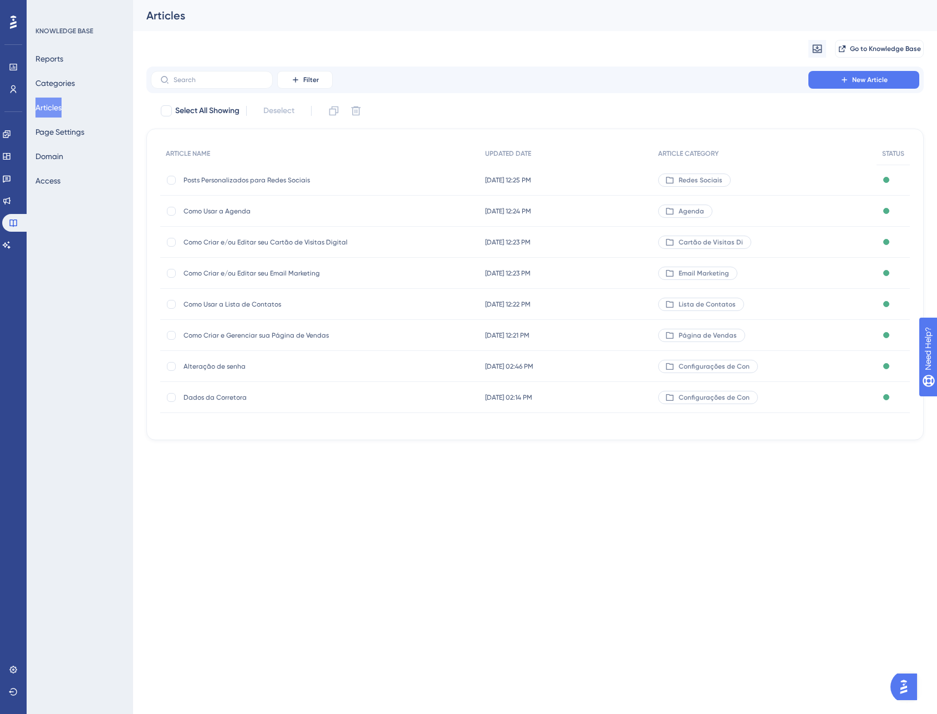
click at [316, 399] on span "Dados da Corretora" at bounding box center [272, 397] width 177 height 9
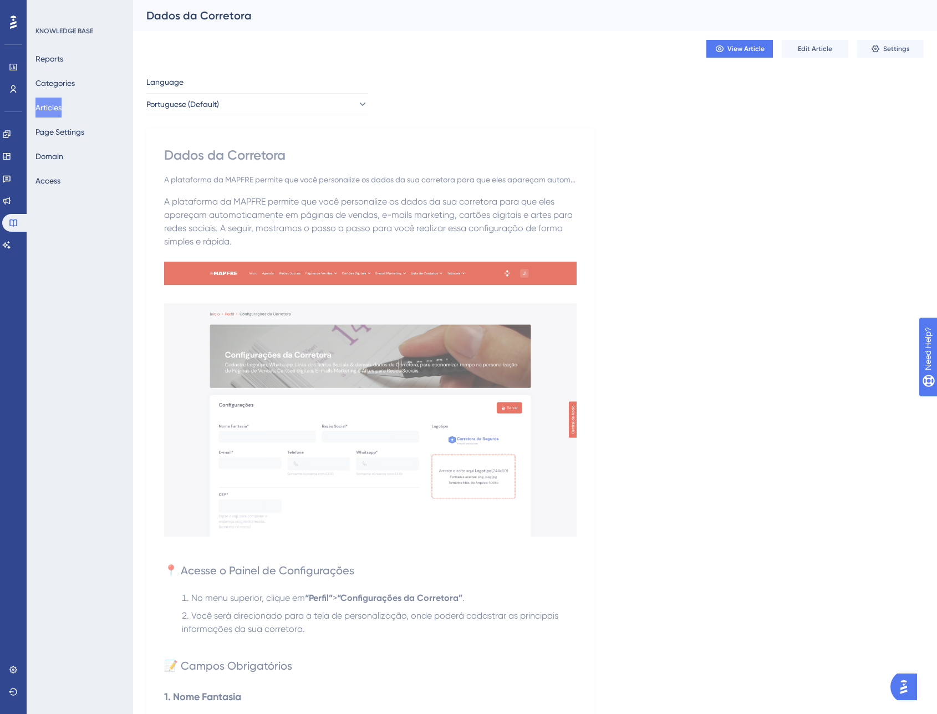
click at [61, 104] on button "Articles" at bounding box center [48, 108] width 26 height 20
